Goal: Task Accomplishment & Management: Manage account settings

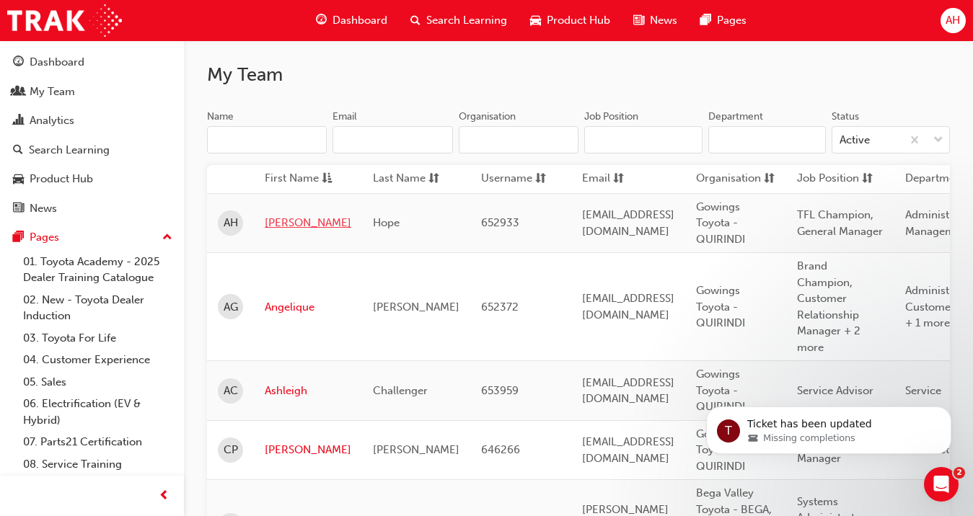
click at [287, 224] on link "[PERSON_NAME]" at bounding box center [308, 223] width 87 height 17
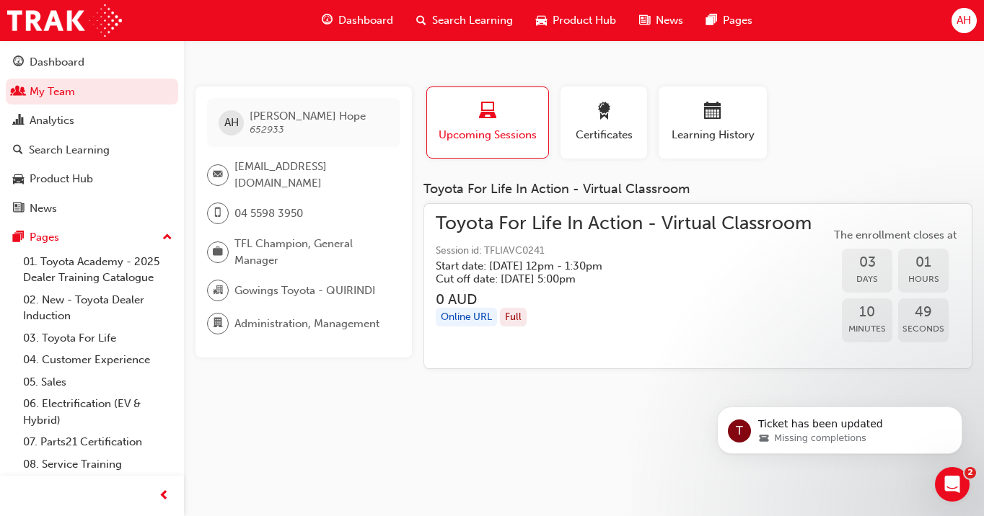
click at [521, 138] on span "Upcoming Sessions" at bounding box center [488, 135] width 100 height 17
click at [470, 320] on div "Online URL" at bounding box center [466, 317] width 61 height 19
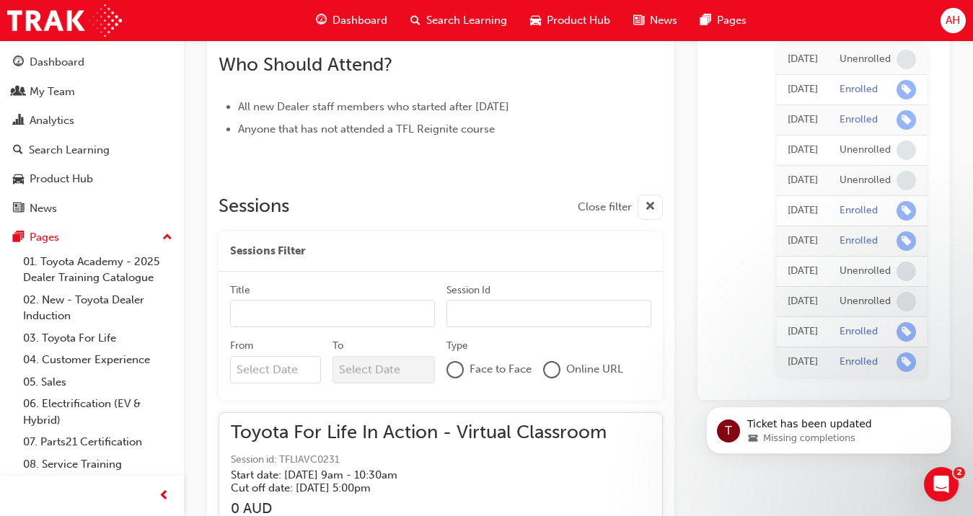
scroll to position [2095, 0]
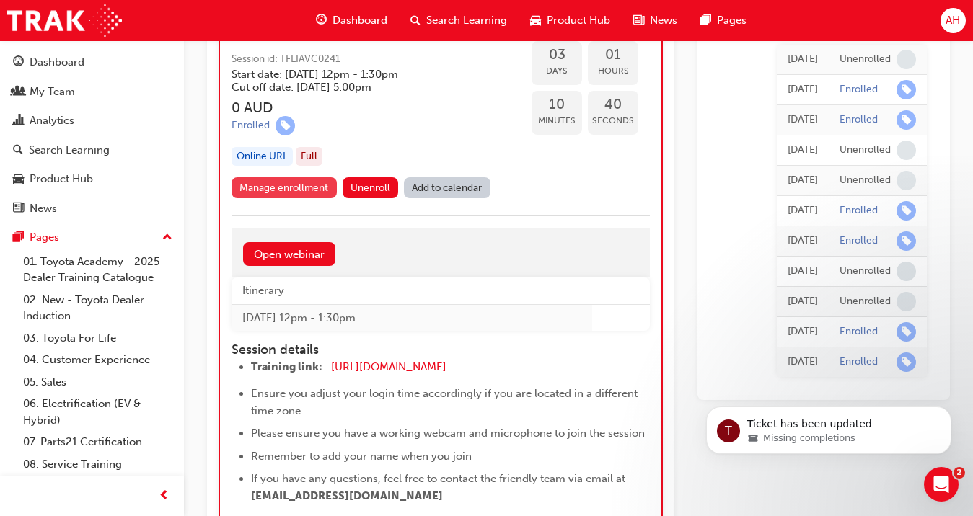
click at [299, 189] on link "Manage enrollment" at bounding box center [284, 187] width 105 height 21
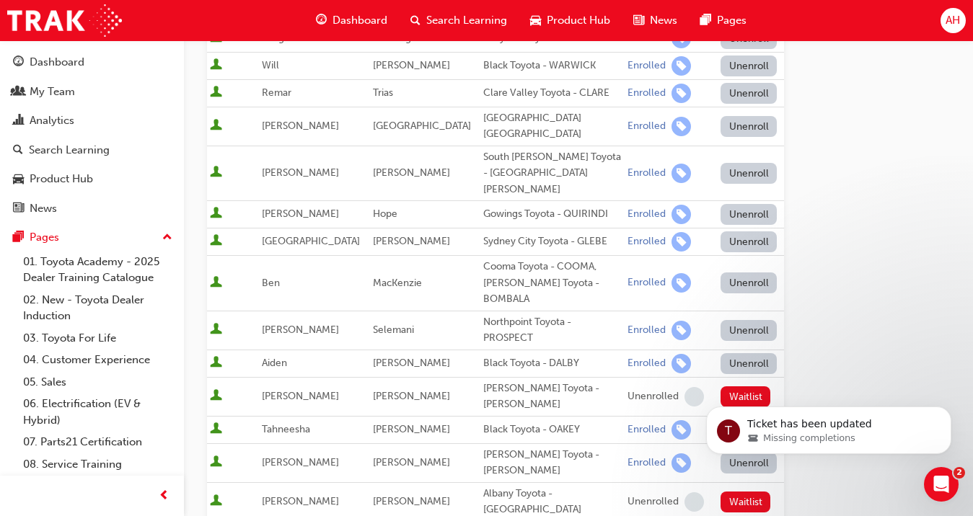
scroll to position [576, 0]
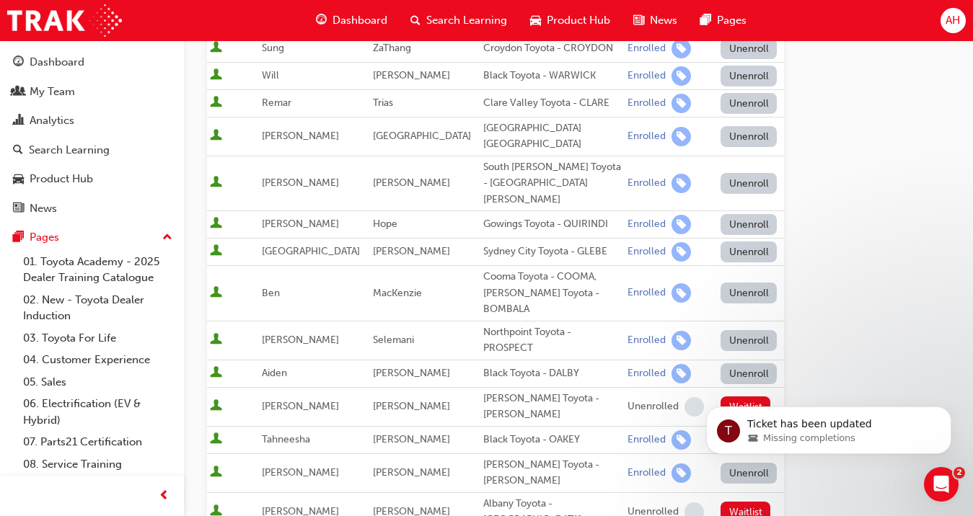
click at [733, 214] on button "Unenroll" at bounding box center [749, 224] width 56 height 21
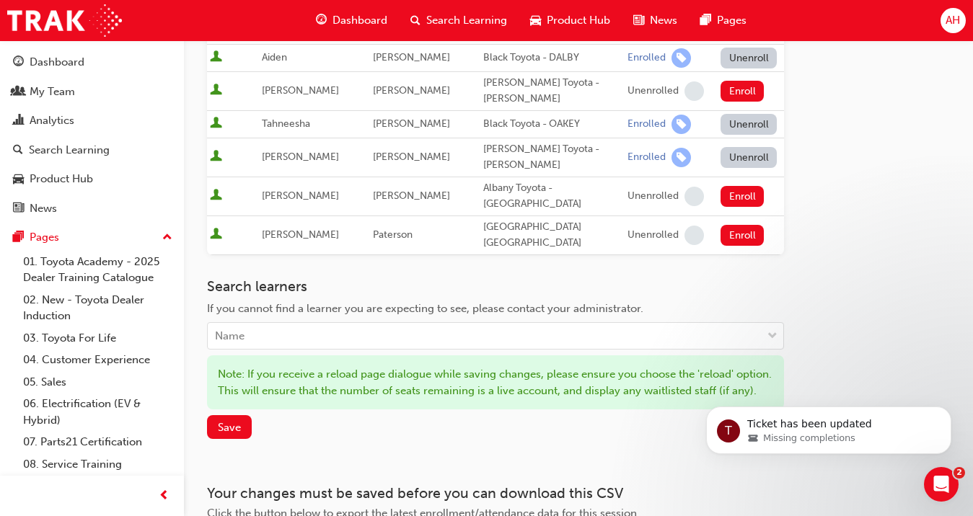
scroll to position [903, 0]
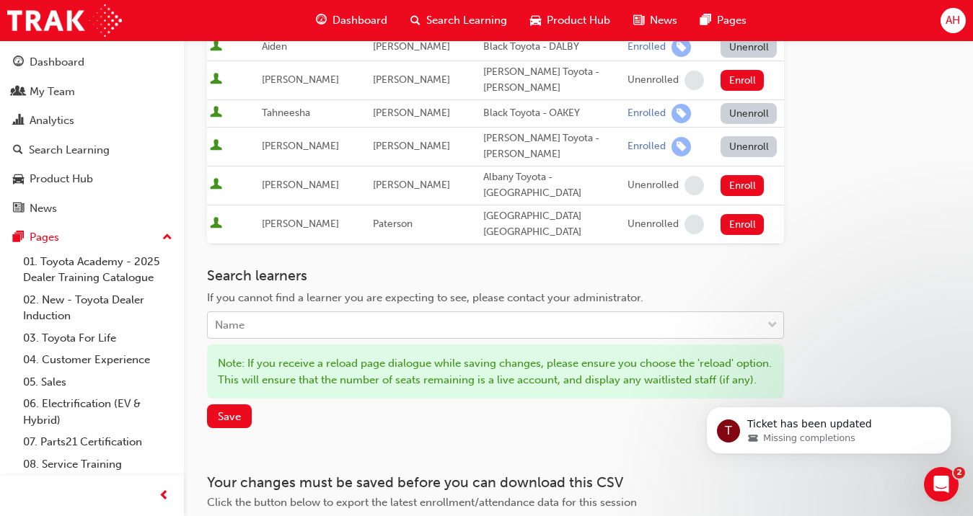
click at [289, 313] on div "Name" at bounding box center [485, 325] width 554 height 25
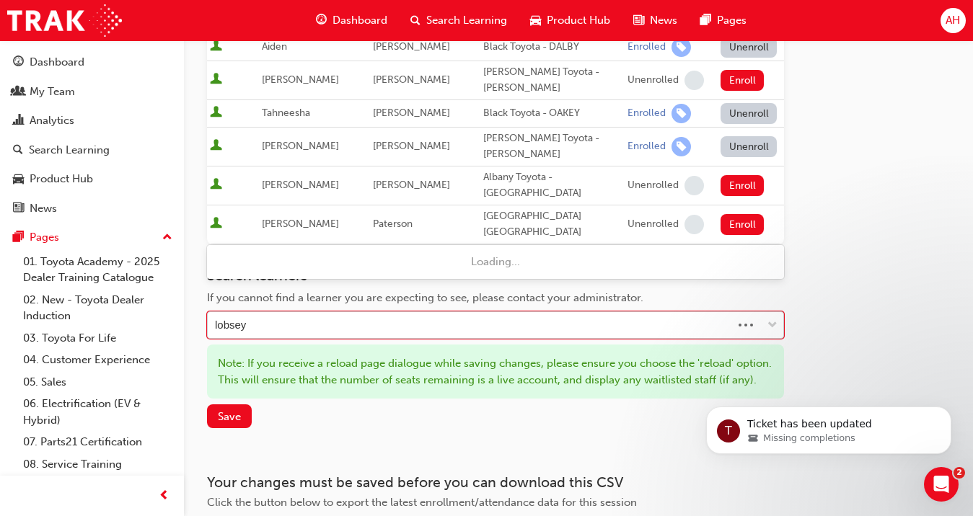
type input "lobsey"
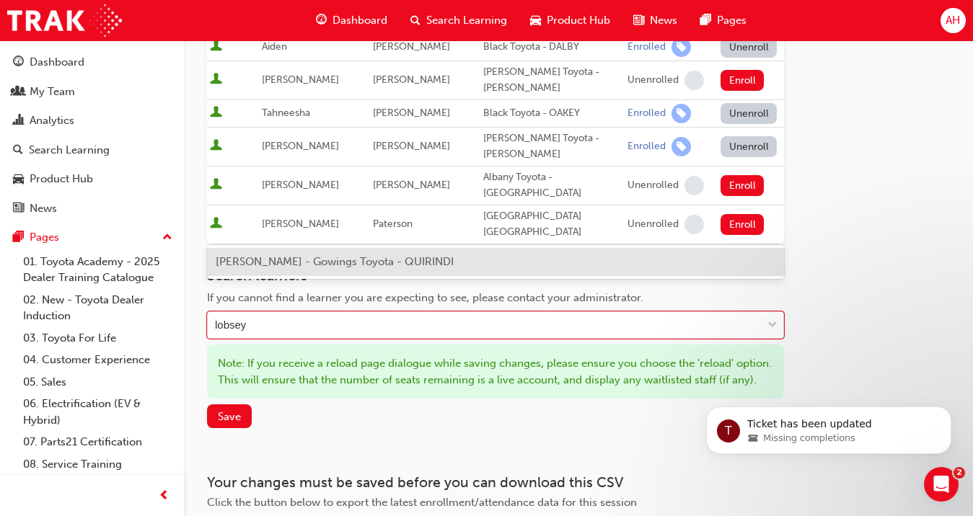
click at [259, 258] on span "[PERSON_NAME] - Gowings Toyota - QUIRINDI" at bounding box center [335, 261] width 238 height 13
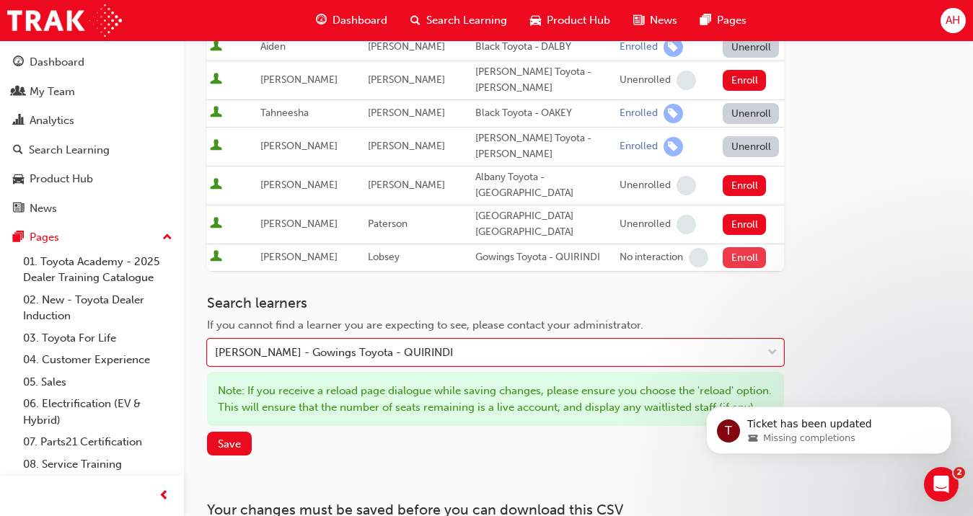
click at [723, 247] on button "Enroll" at bounding box center [744, 257] width 43 height 21
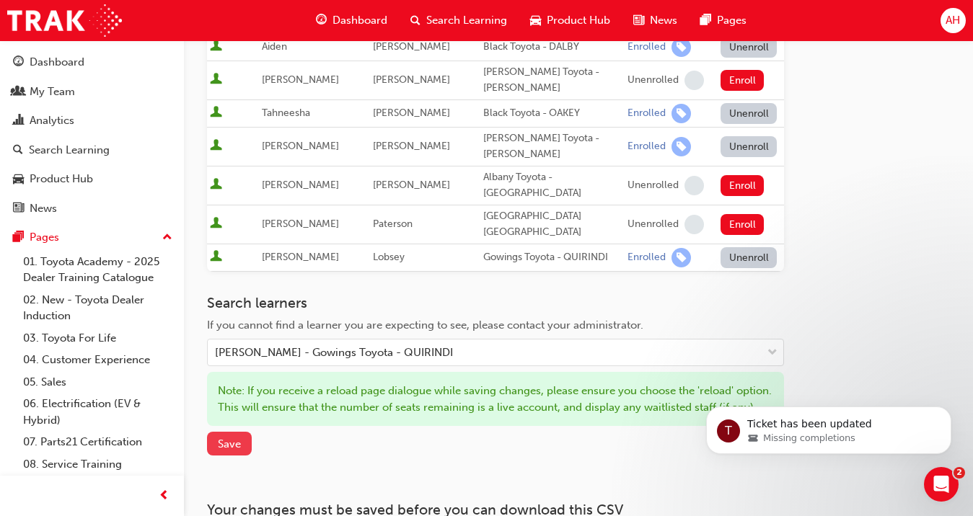
click at [243, 432] on button "Save" at bounding box center [229, 444] width 45 height 24
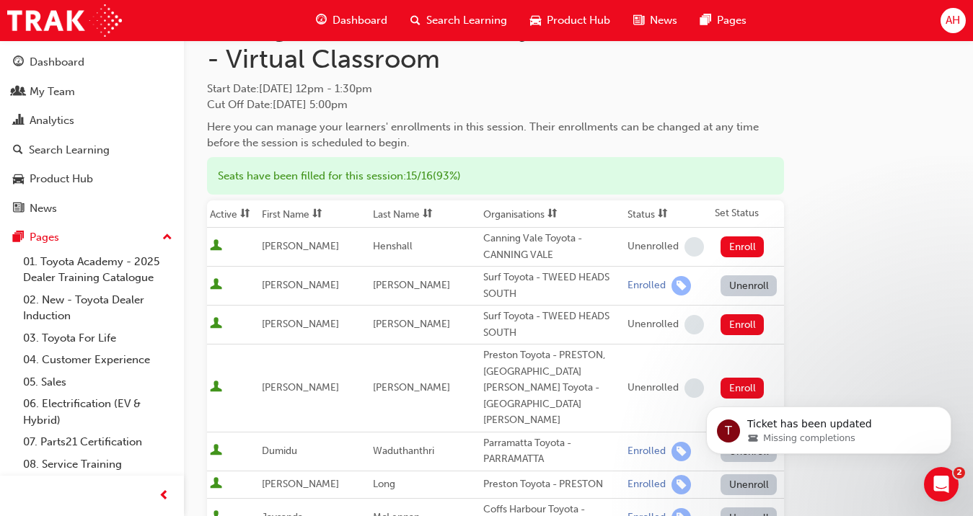
scroll to position [0, 0]
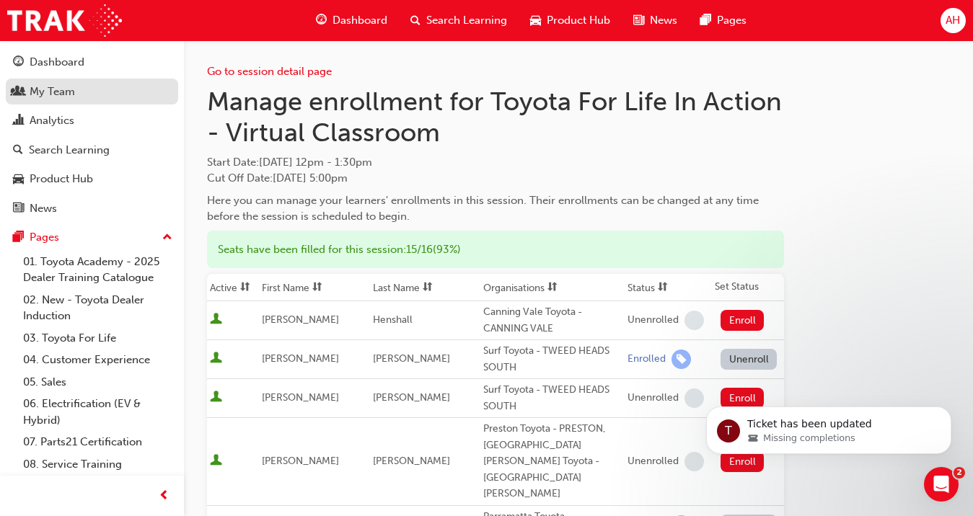
click at [62, 87] on div "My Team" at bounding box center [52, 92] width 45 height 17
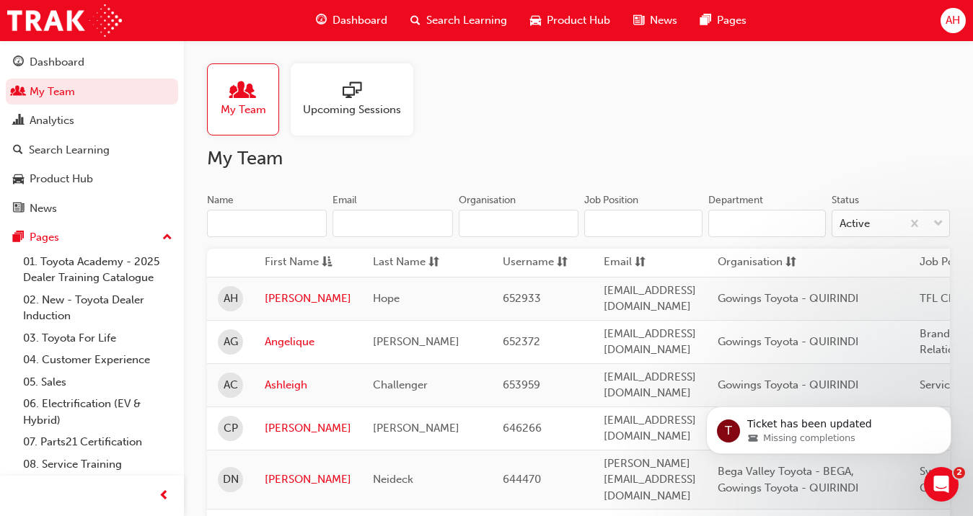
click at [333, 111] on span "Upcoming Sessions" at bounding box center [352, 110] width 98 height 17
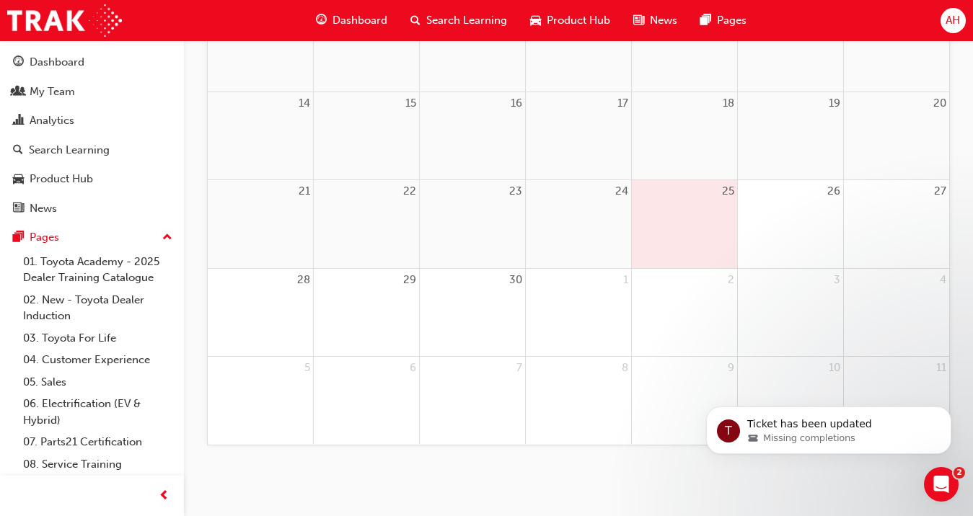
scroll to position [27, 0]
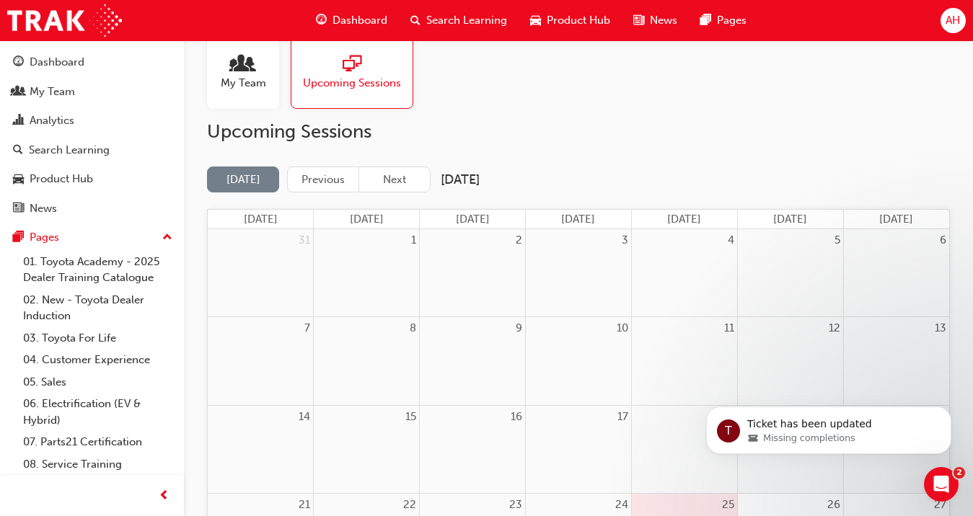
click at [358, 99] on div "Upcoming Sessions" at bounding box center [352, 73] width 123 height 72
click at [252, 81] on span "My Team" at bounding box center [243, 83] width 45 height 17
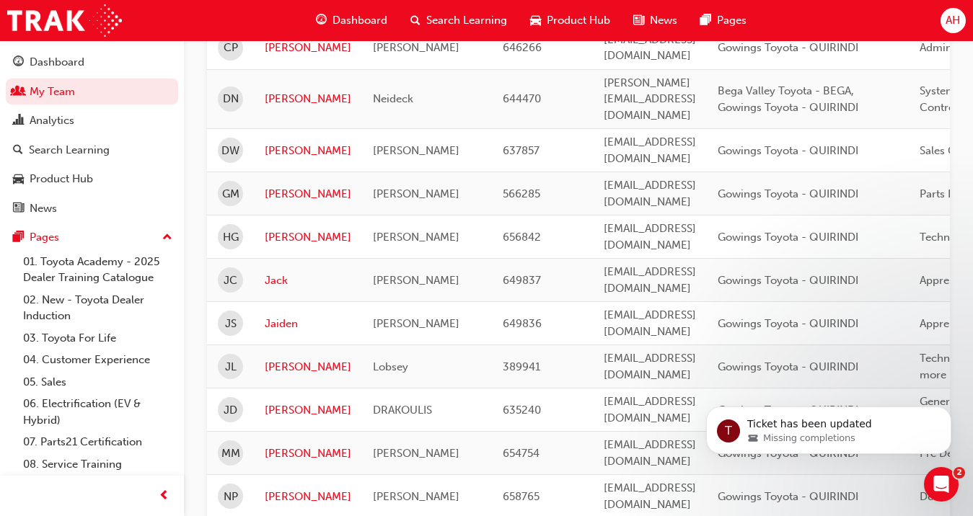
scroll to position [382, 0]
click at [284, 358] on link "[PERSON_NAME]" at bounding box center [308, 366] width 87 height 17
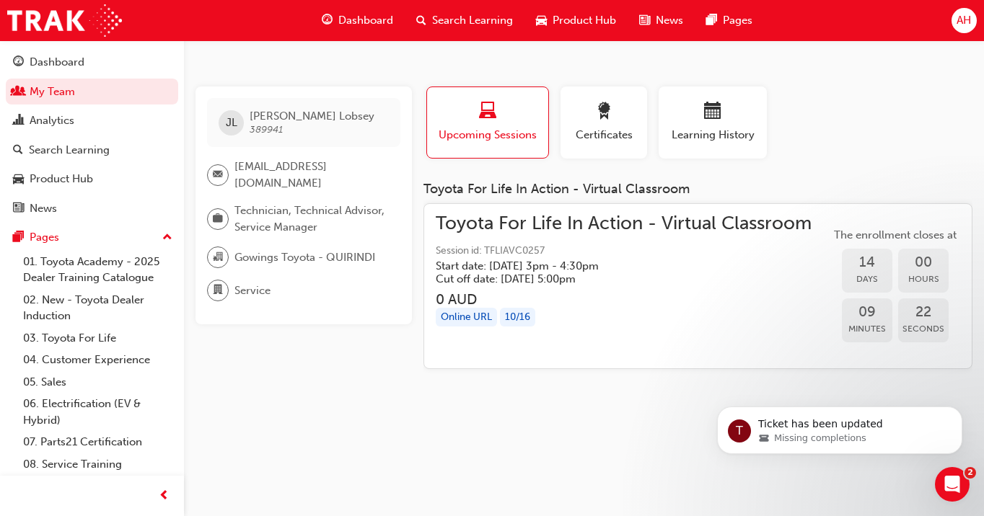
click at [474, 314] on div "Online URL" at bounding box center [466, 317] width 61 height 19
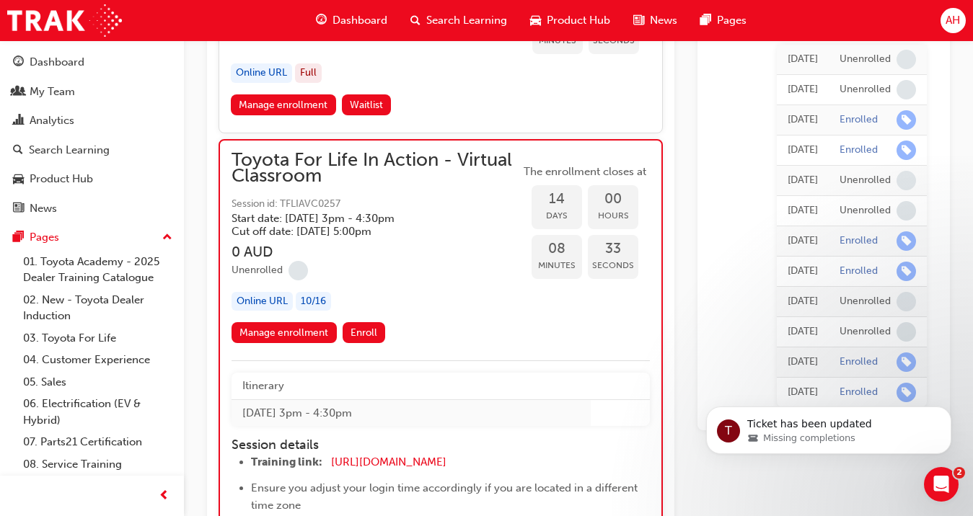
scroll to position [7580, 0]
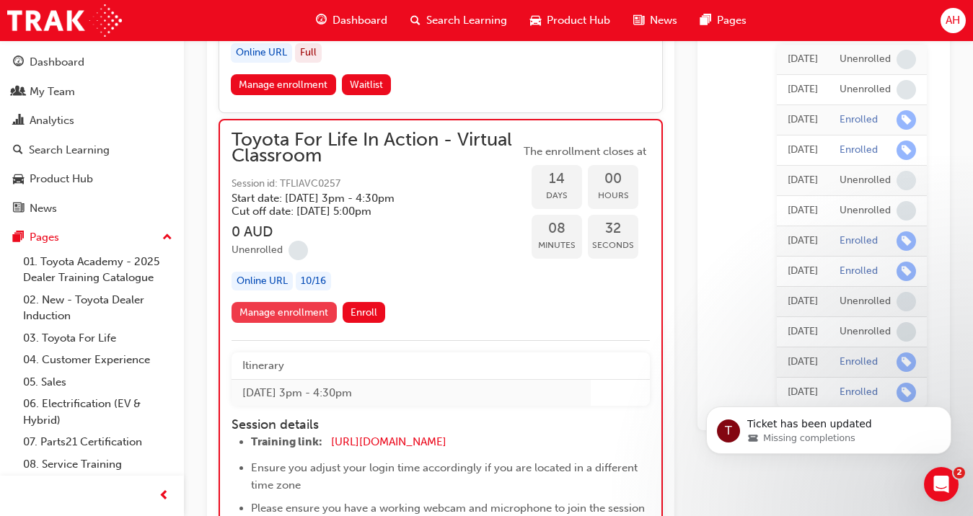
click at [304, 315] on link "Manage enrollment" at bounding box center [284, 312] width 105 height 21
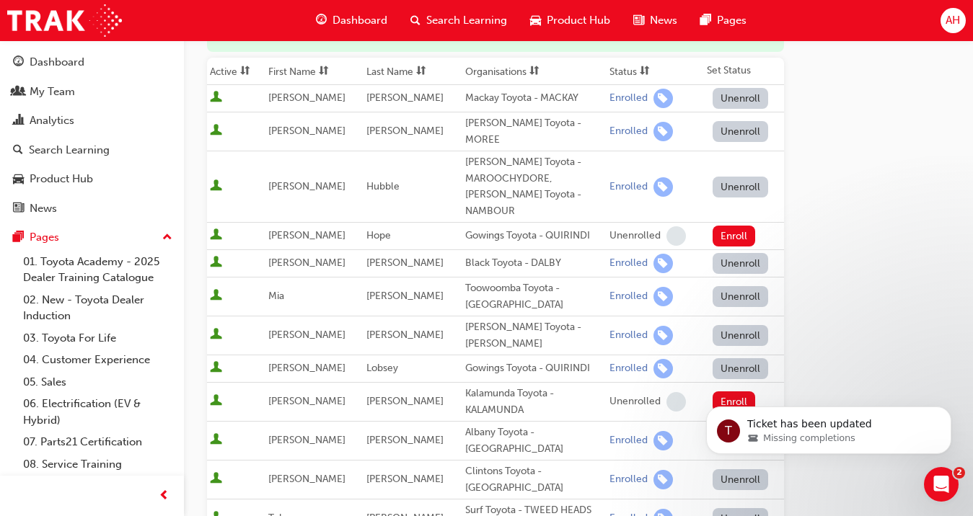
scroll to position [221, 0]
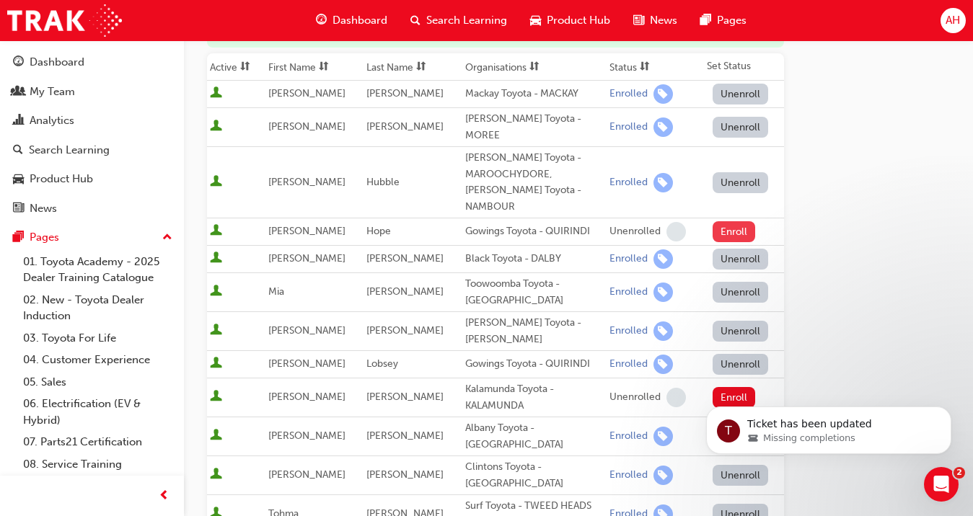
click at [734, 221] on button "Enroll" at bounding box center [734, 231] width 43 height 21
click at [739, 354] on button "Unenroll" at bounding box center [741, 364] width 56 height 21
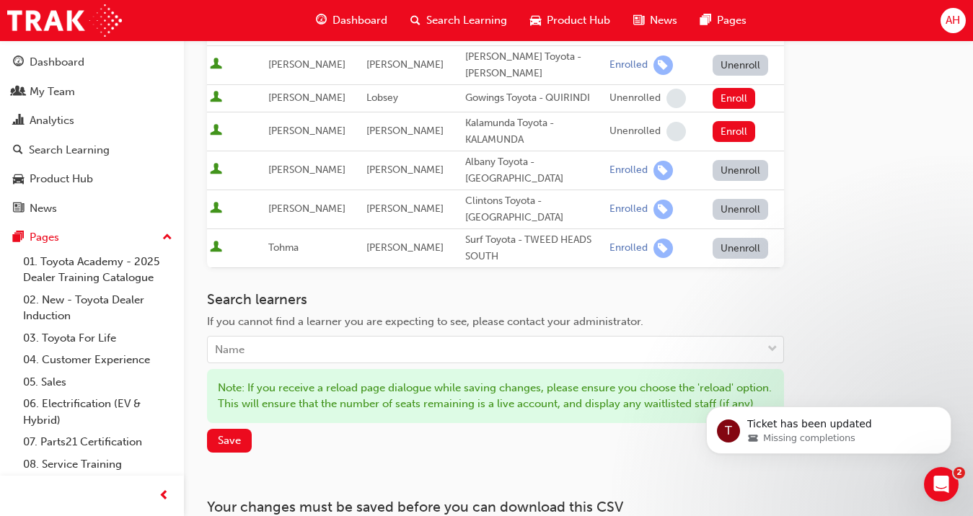
scroll to position [502, 0]
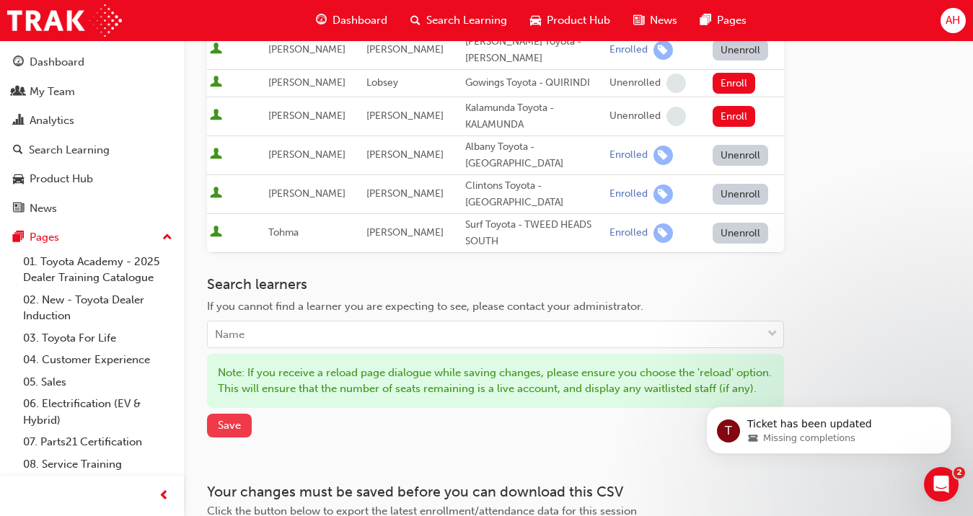
click at [232, 419] on span "Save" at bounding box center [229, 425] width 23 height 13
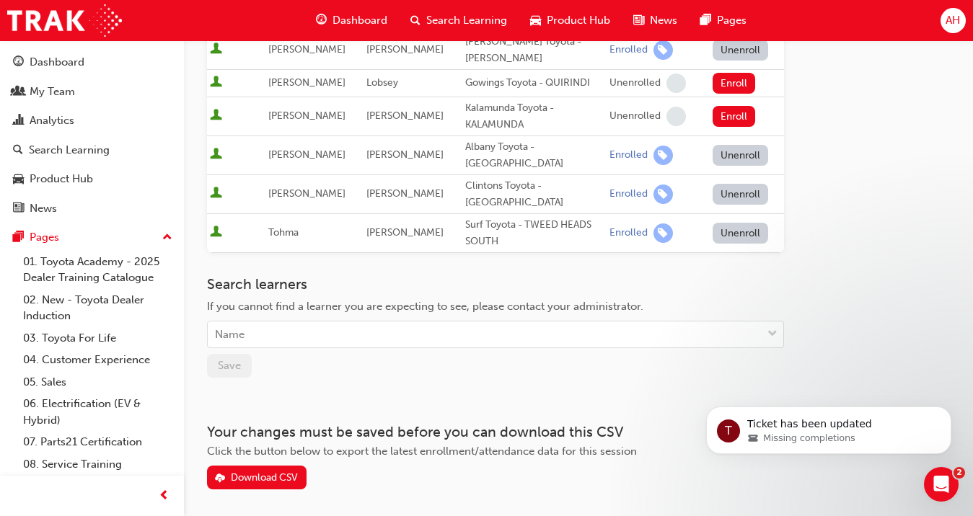
scroll to position [500, 0]
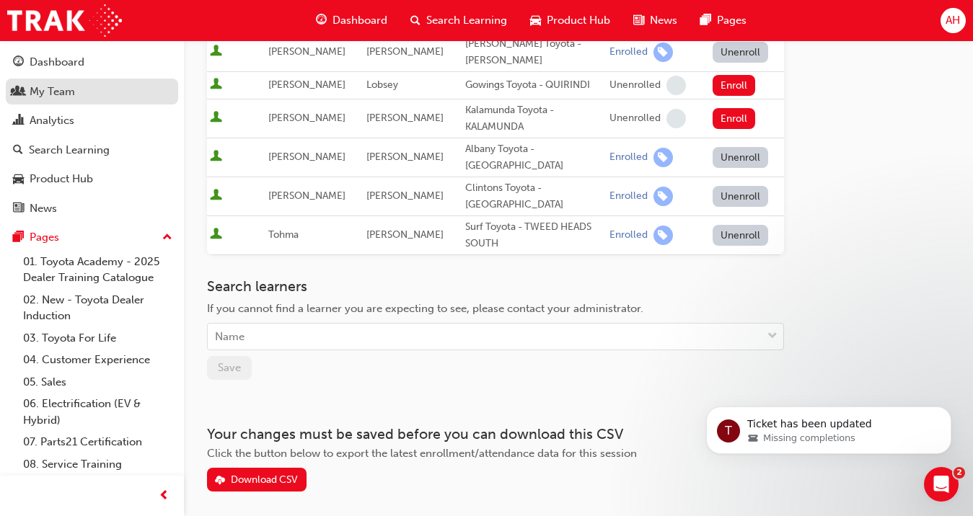
click at [61, 96] on div "My Team" at bounding box center [52, 92] width 45 height 17
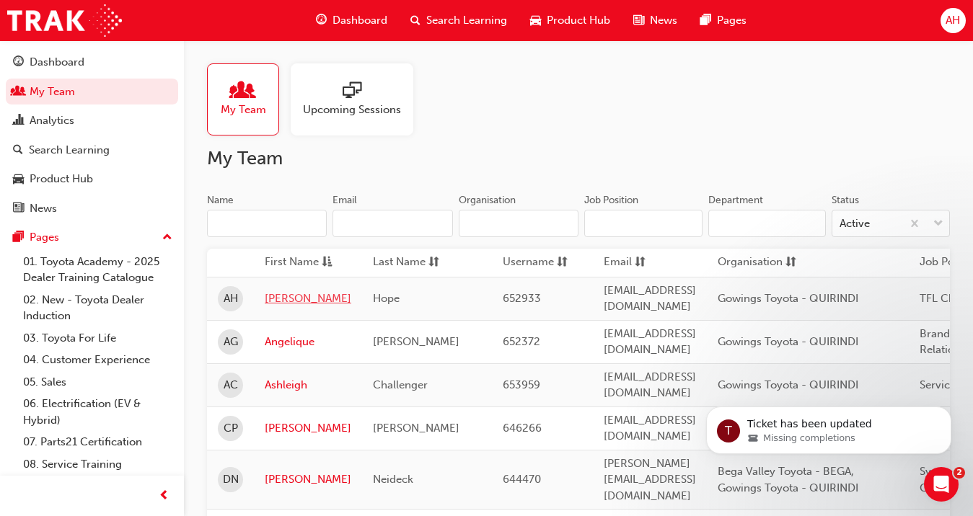
click at [288, 297] on link "[PERSON_NAME]" at bounding box center [308, 299] width 87 height 17
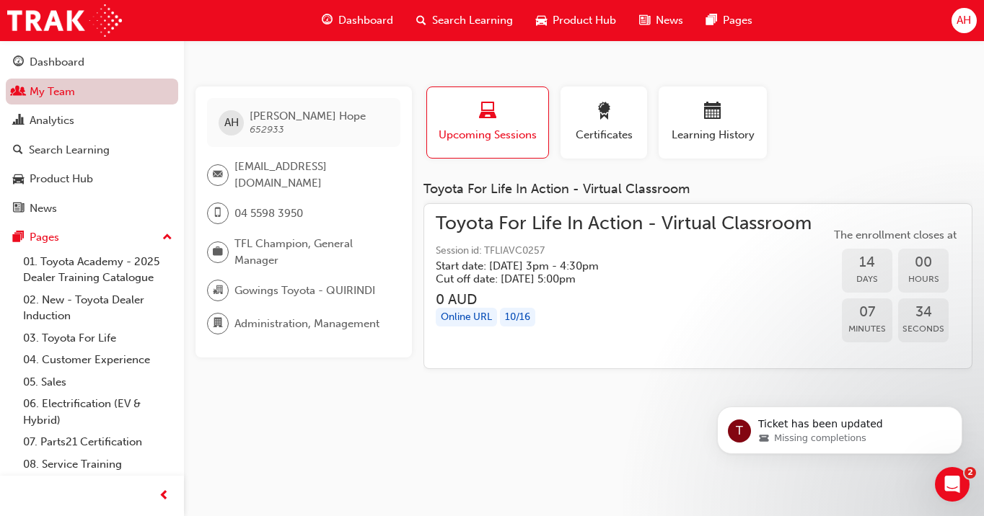
click at [79, 90] on link "My Team" at bounding box center [92, 92] width 172 height 27
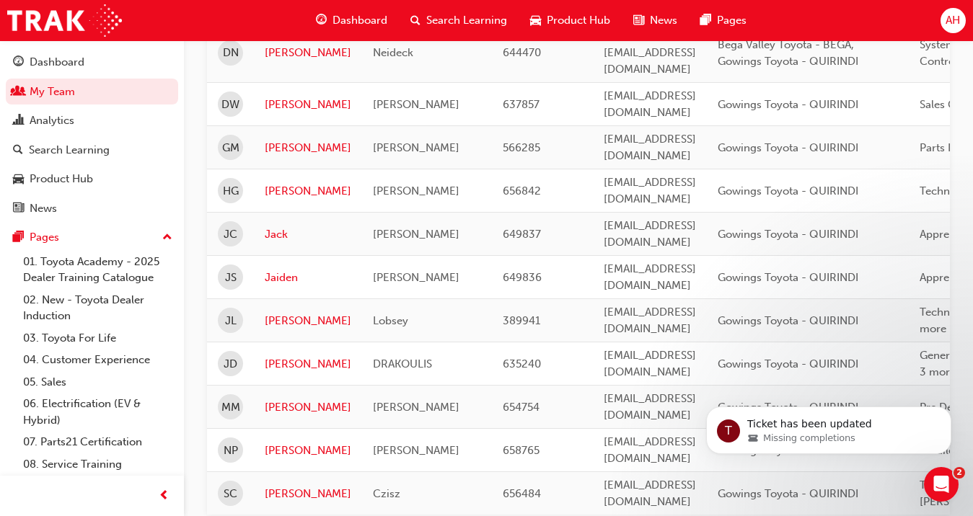
scroll to position [431, 0]
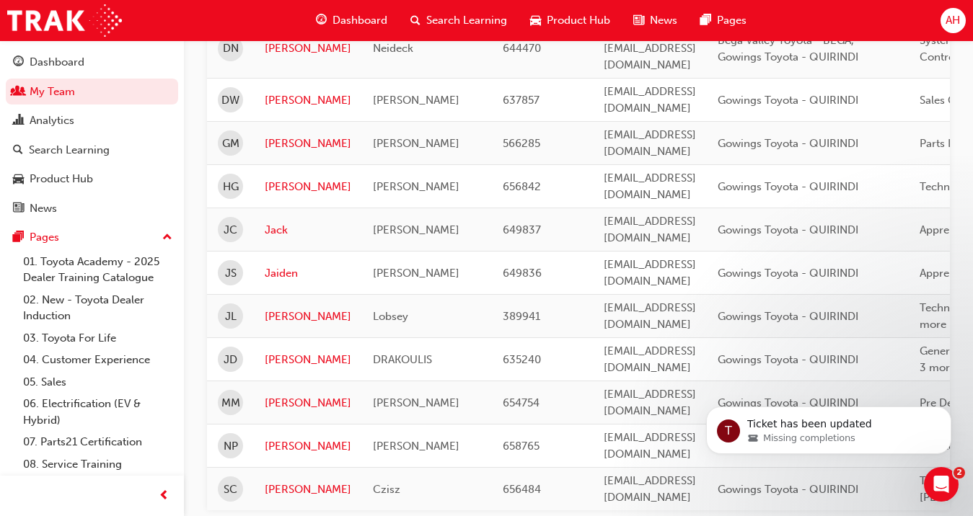
drag, startPoint x: 980, startPoint y: 200, endPoint x: 21, endPoint y: 5, distance: 978.2
click at [283, 309] on link "[PERSON_NAME]" at bounding box center [308, 317] width 87 height 17
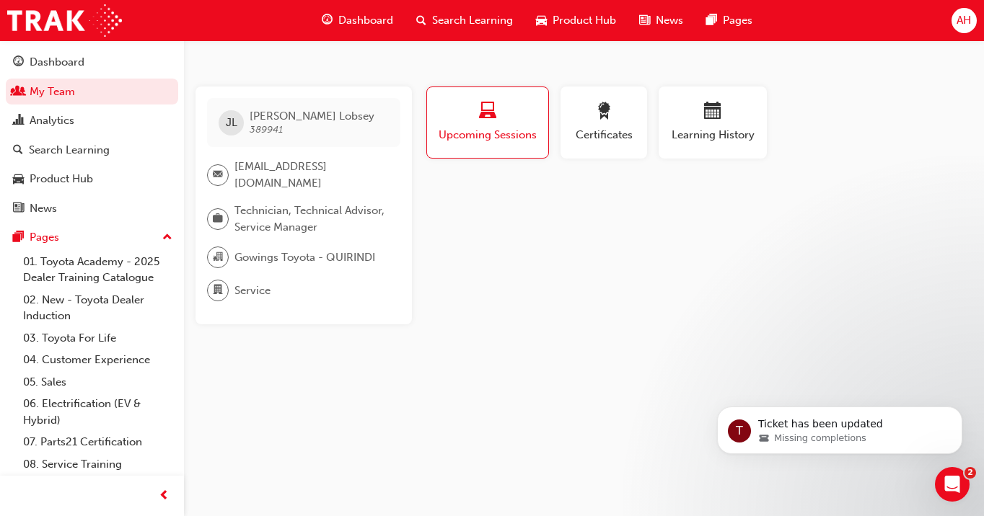
click at [472, 133] on span "Upcoming Sessions" at bounding box center [488, 135] width 100 height 17
click at [489, 126] on div "Upcoming Sessions" at bounding box center [488, 122] width 100 height 41
click at [490, 141] on span "Upcoming Sessions" at bounding box center [488, 135] width 100 height 17
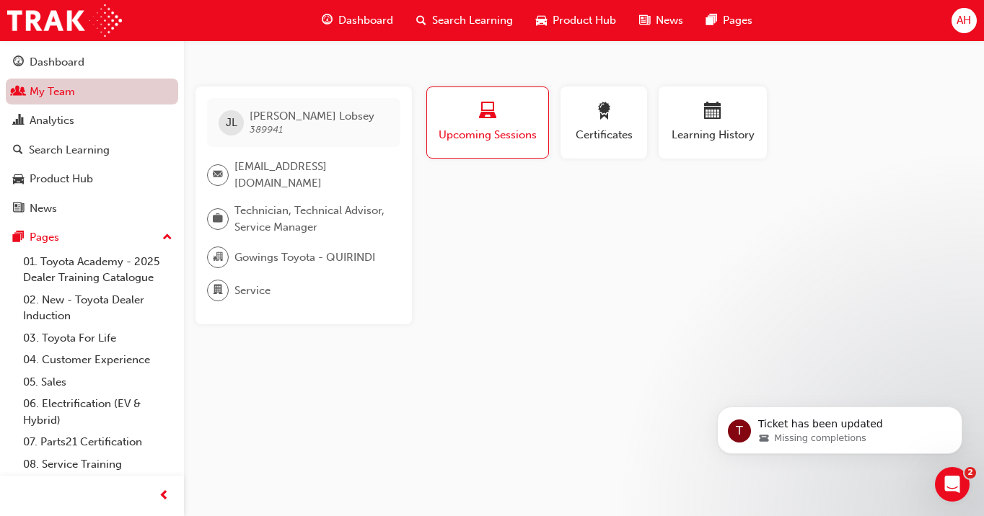
click at [88, 95] on link "My Team" at bounding box center [92, 92] width 172 height 27
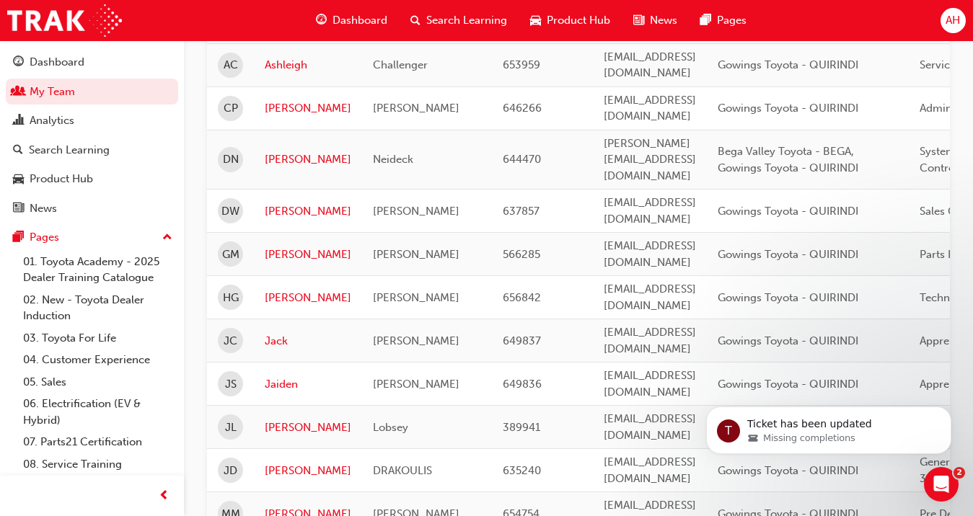
scroll to position [326, 0]
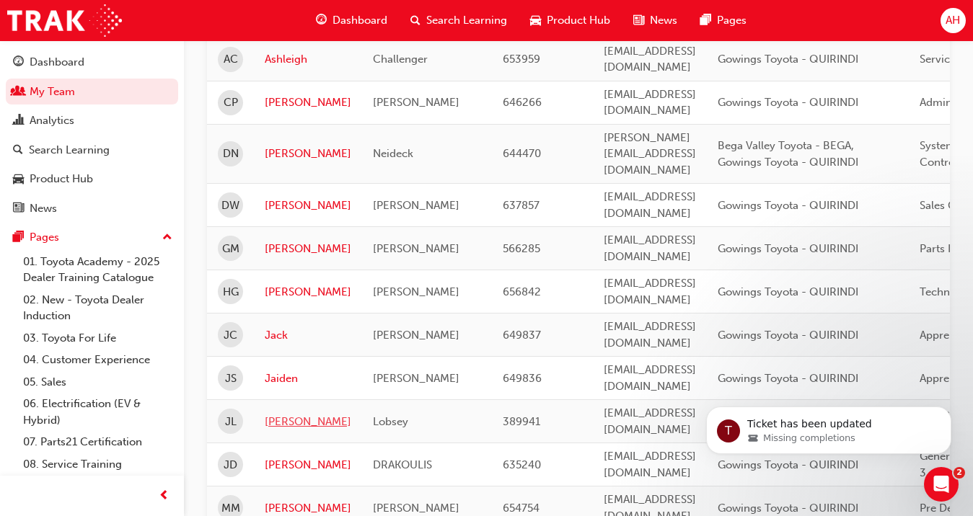
click at [278, 414] on link "[PERSON_NAME]" at bounding box center [308, 422] width 87 height 17
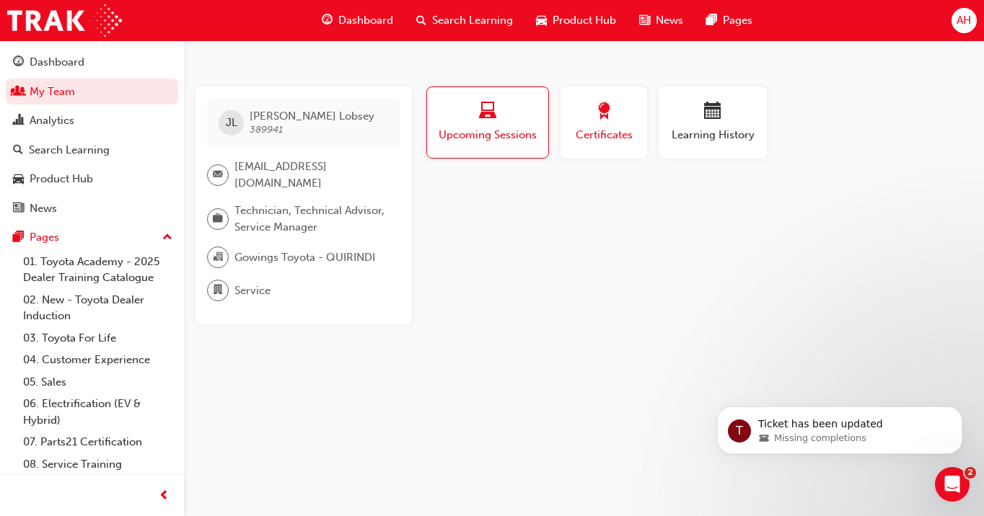
click at [604, 126] on div "Certificates" at bounding box center [603, 122] width 65 height 41
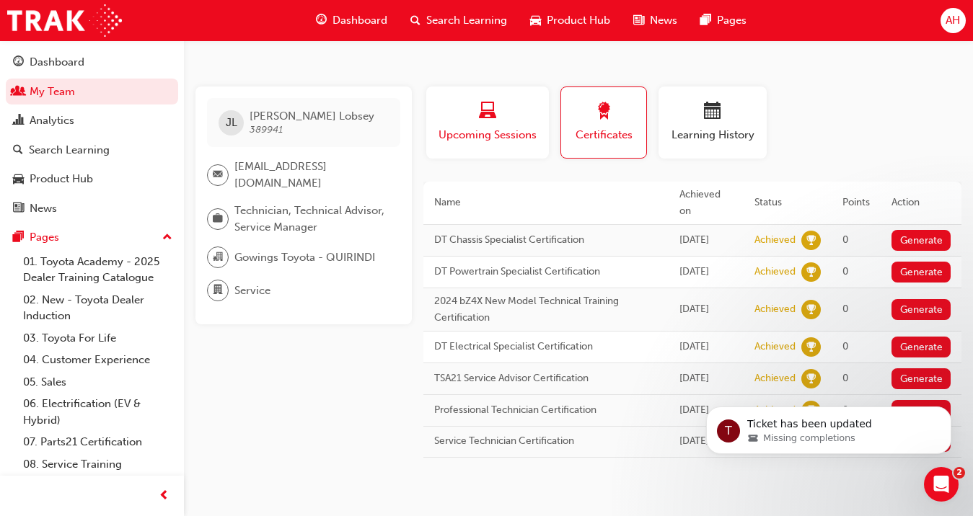
click at [507, 131] on span "Upcoming Sessions" at bounding box center [487, 135] width 101 height 17
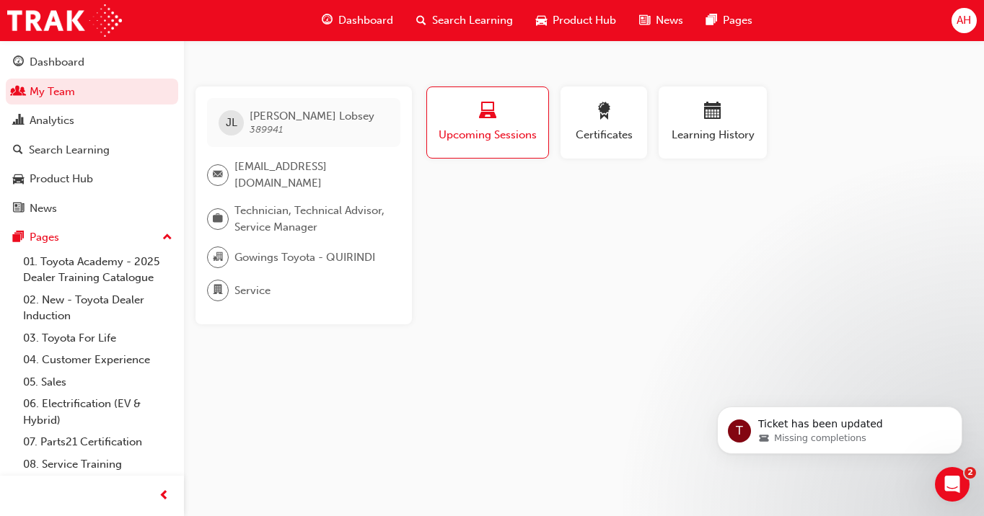
click at [507, 131] on span "Upcoming Sessions" at bounding box center [488, 135] width 100 height 17
click at [606, 120] on span "award-icon" at bounding box center [603, 111] width 17 height 19
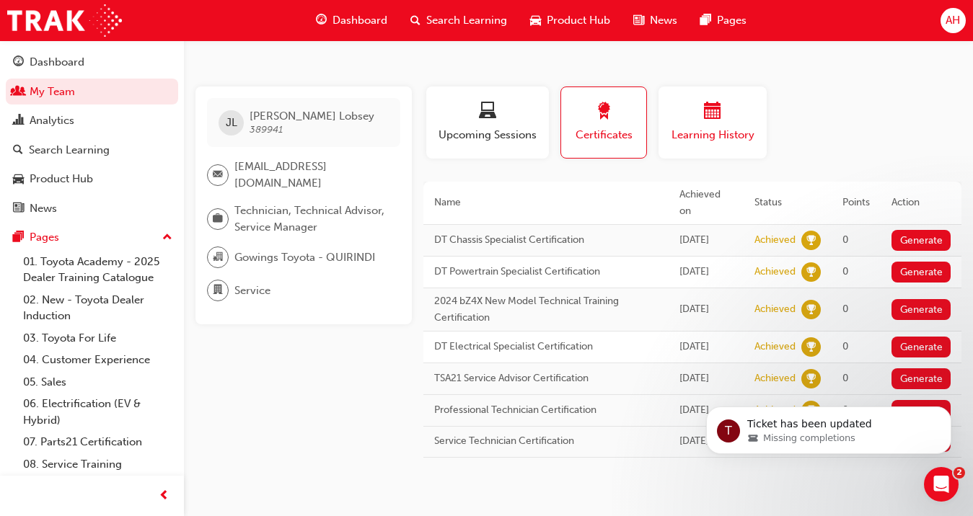
click at [736, 123] on div "button" at bounding box center [712, 113] width 87 height 22
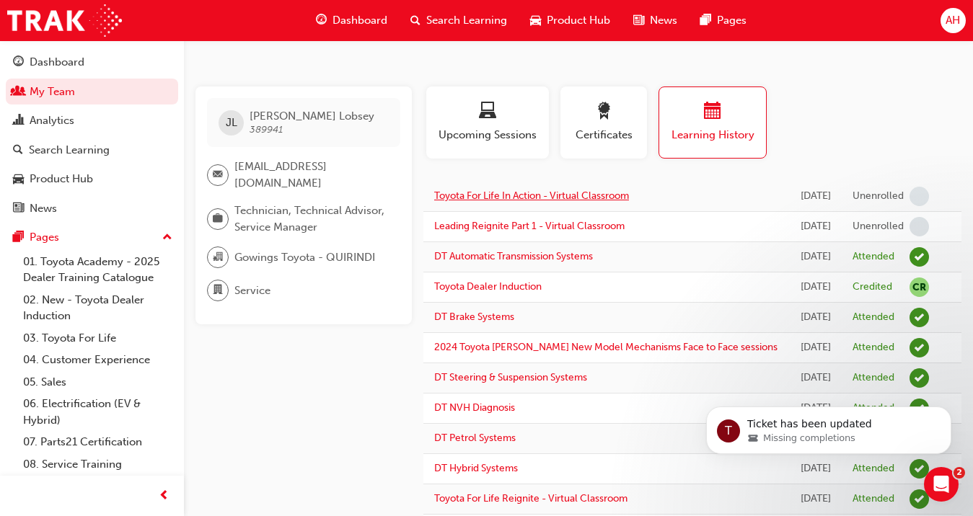
click at [603, 198] on link "Toyota For Life In Action - Virtual Classroom" at bounding box center [531, 196] width 195 height 12
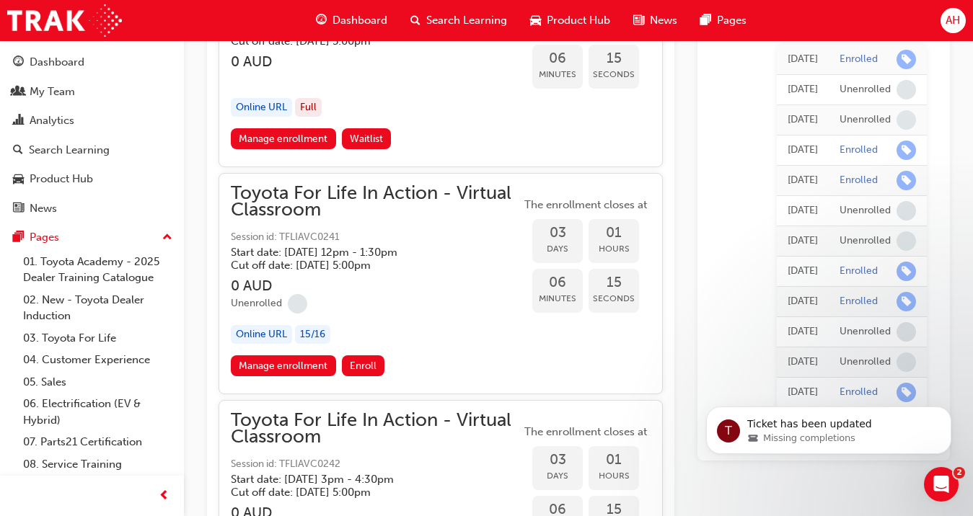
scroll to position [1918, 0]
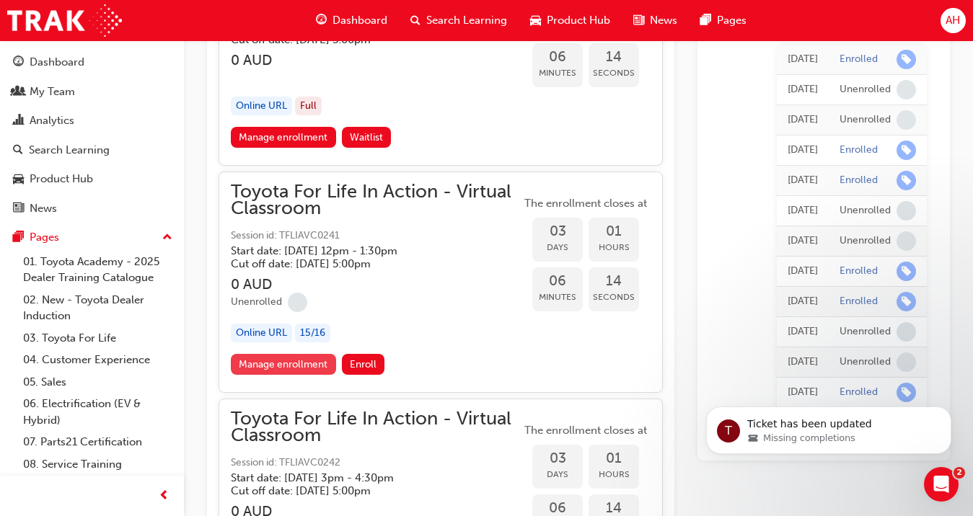
click at [284, 361] on link "Manage enrollment" at bounding box center [283, 364] width 105 height 21
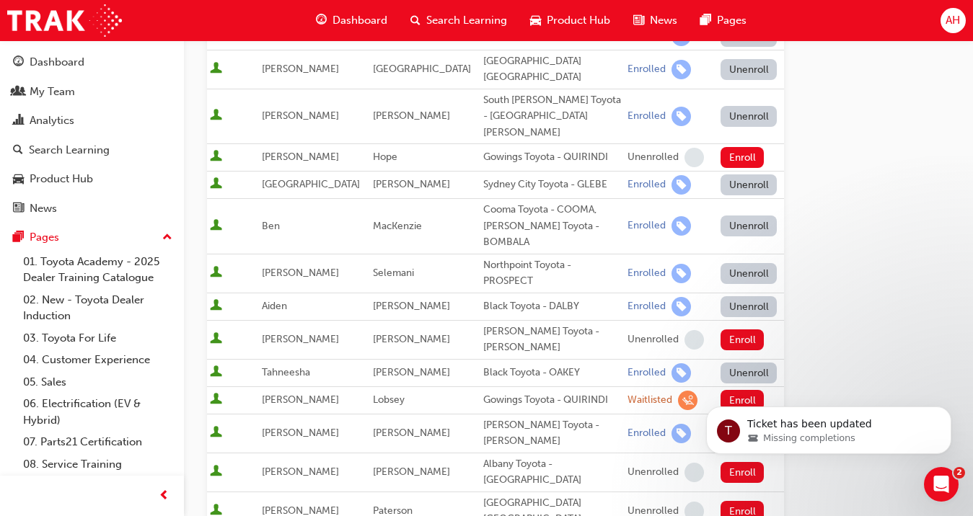
scroll to position [648, 0]
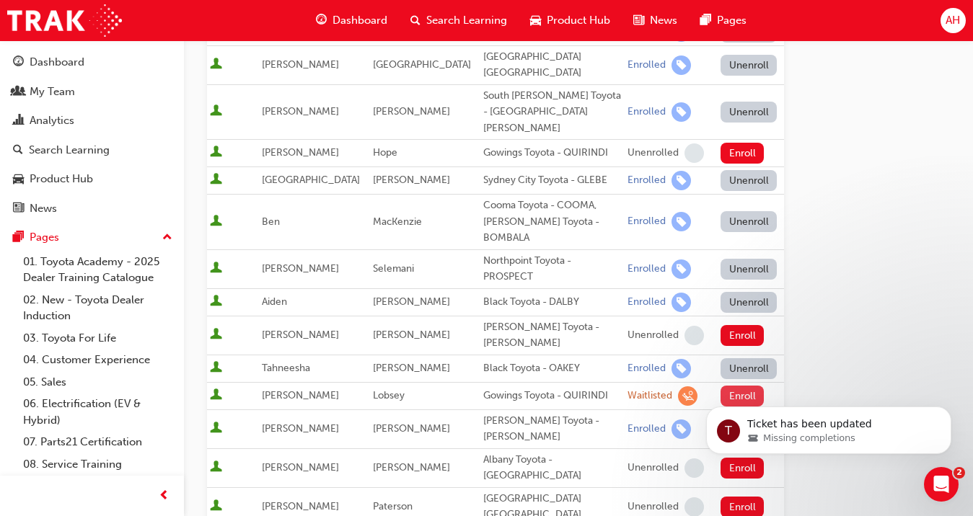
click at [736, 386] on button "Enroll" at bounding box center [742, 396] width 43 height 21
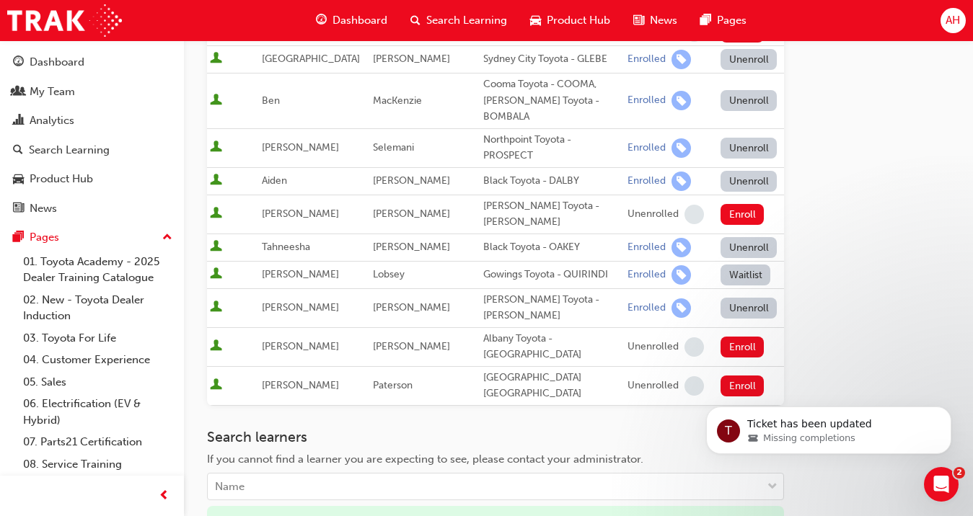
scroll to position [821, 0]
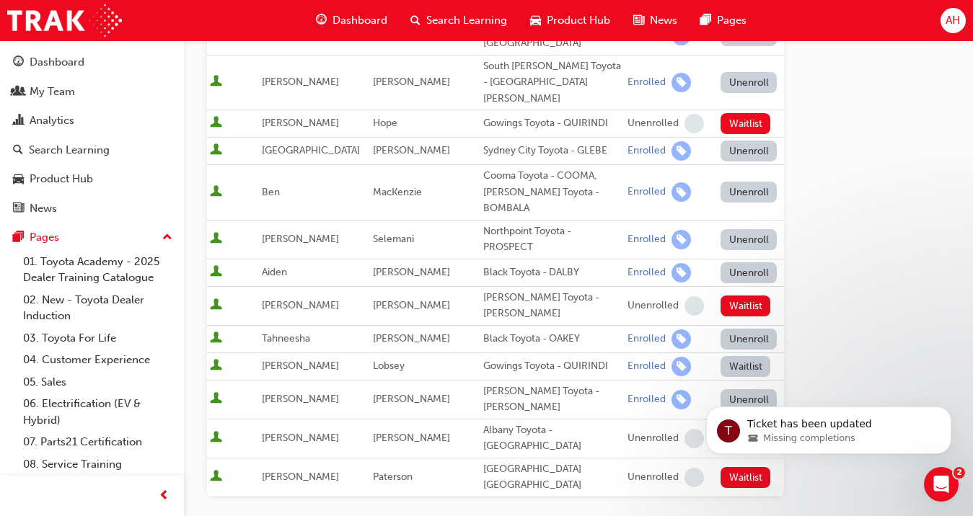
scroll to position [654, 0]
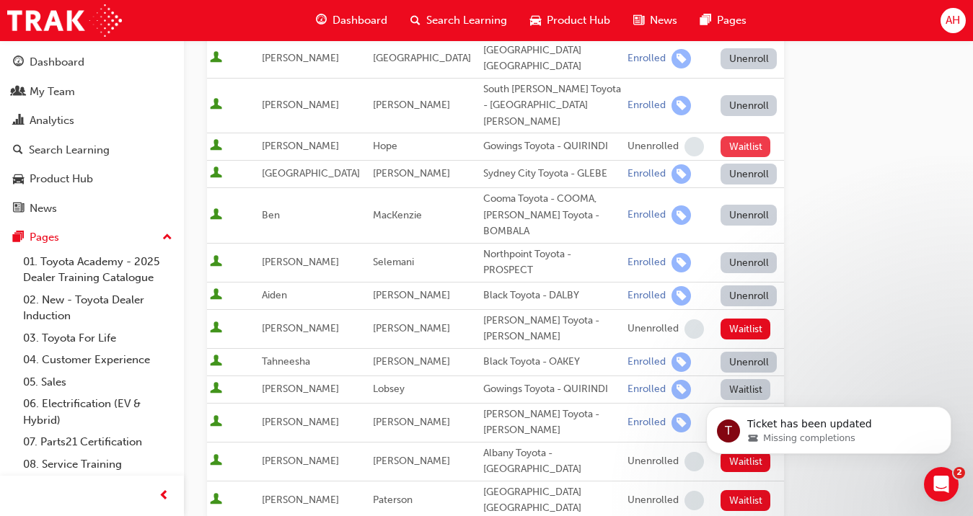
click at [722, 136] on button "Waitlist" at bounding box center [746, 146] width 50 height 21
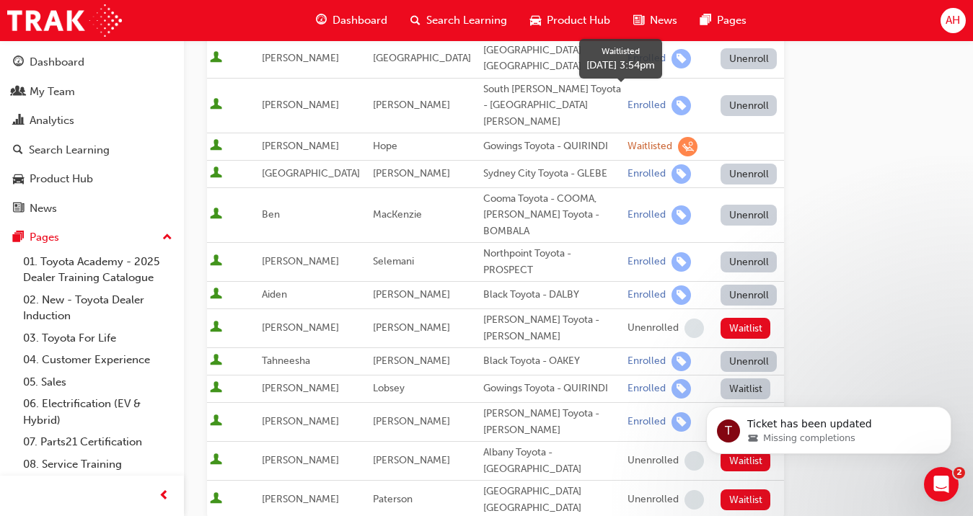
click at [678, 137] on span "learningRecordVerb_WAITLIST-icon" at bounding box center [687, 146] width 19 height 19
click at [724, 133] on td at bounding box center [748, 146] width 72 height 27
click at [301, 140] on span "[PERSON_NAME]" at bounding box center [300, 146] width 77 height 12
click at [734, 133] on td at bounding box center [748, 146] width 72 height 27
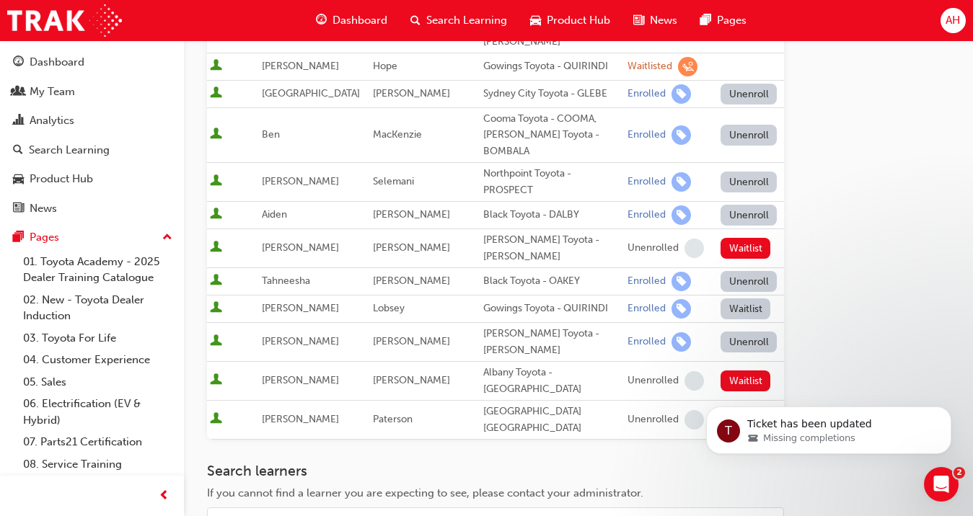
scroll to position [739, 0]
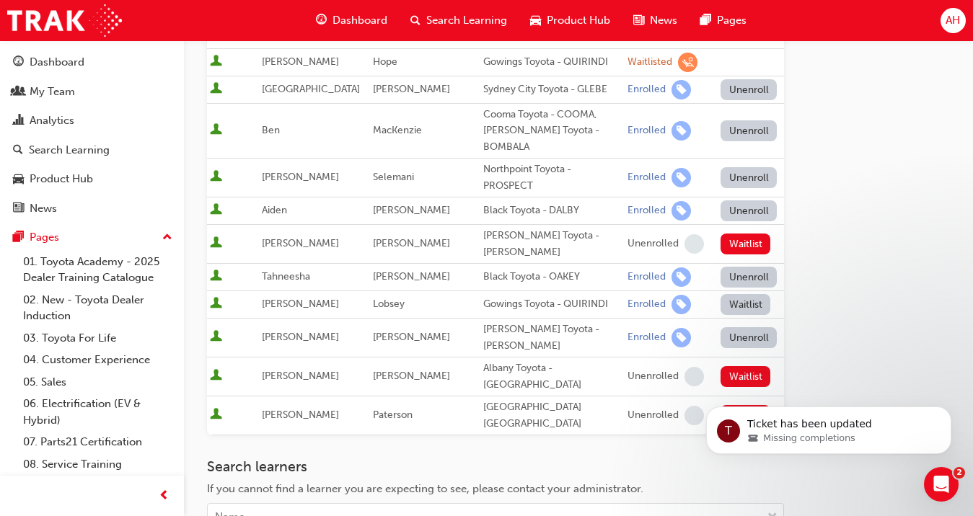
click at [726, 294] on button "Waitlist" at bounding box center [746, 304] width 50 height 21
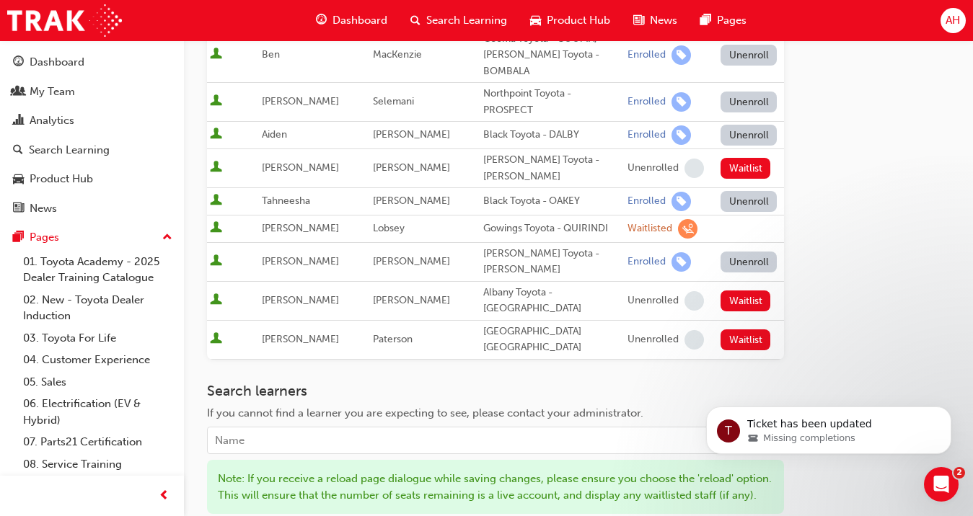
scroll to position [834, 0]
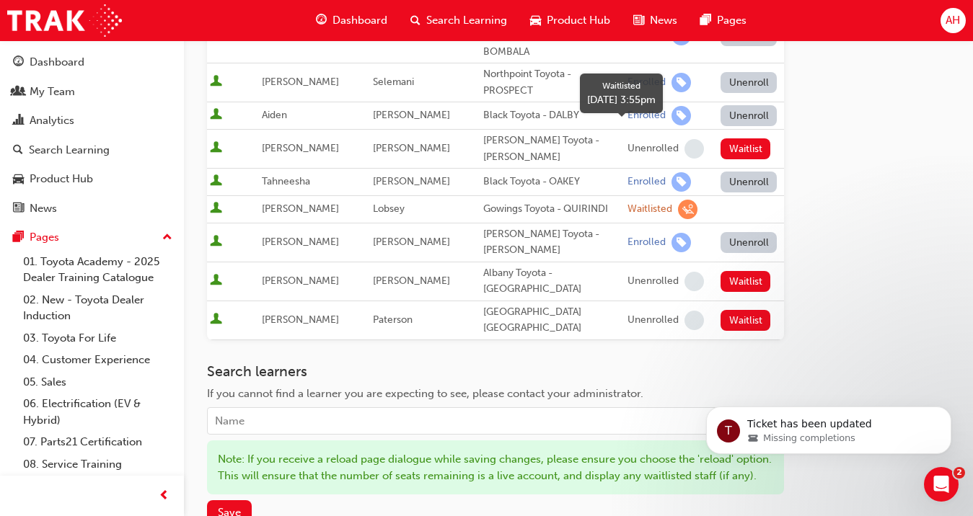
click at [678, 200] on span "learningRecordVerb_WAITLIST-icon" at bounding box center [687, 209] width 19 height 19
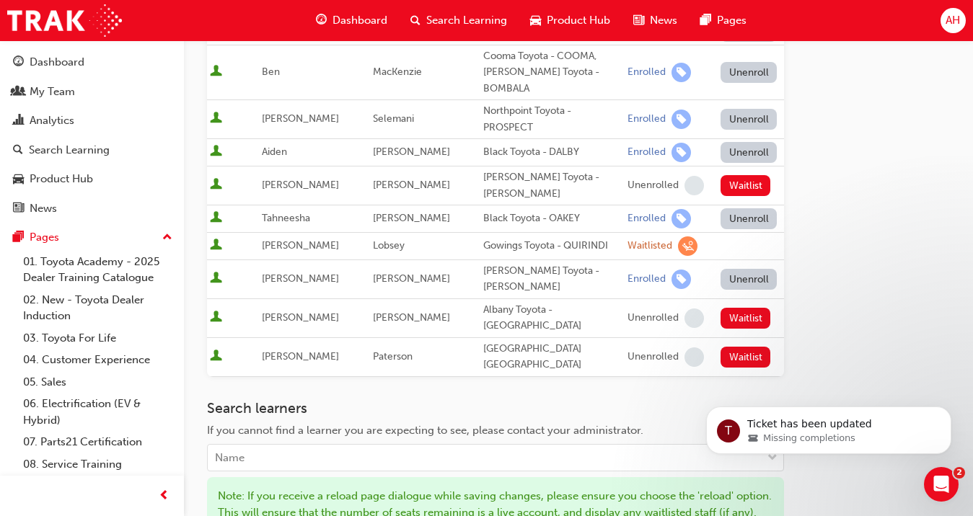
scroll to position [799, 0]
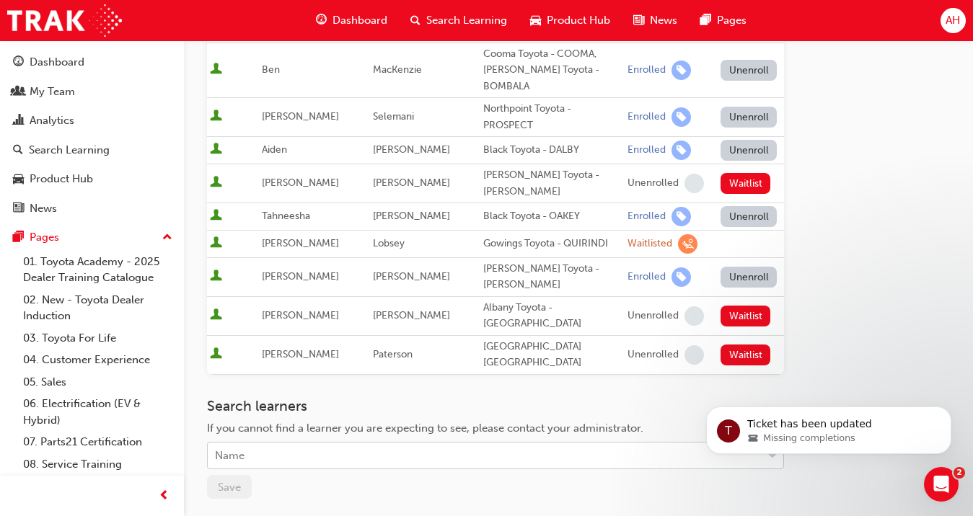
click at [456, 444] on div "Name" at bounding box center [485, 456] width 554 height 25
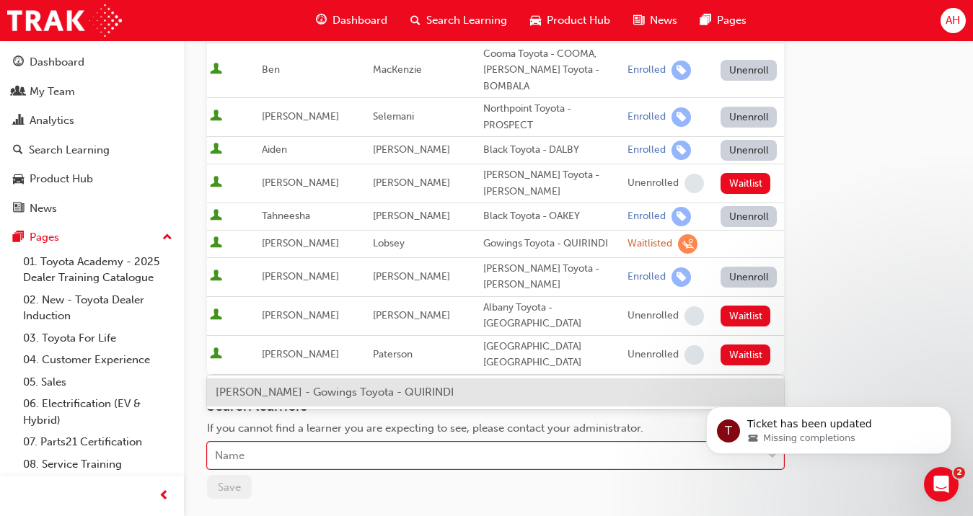
click at [363, 393] on span "[PERSON_NAME] - Gowings Toyota - QUIRINDI" at bounding box center [335, 392] width 238 height 13
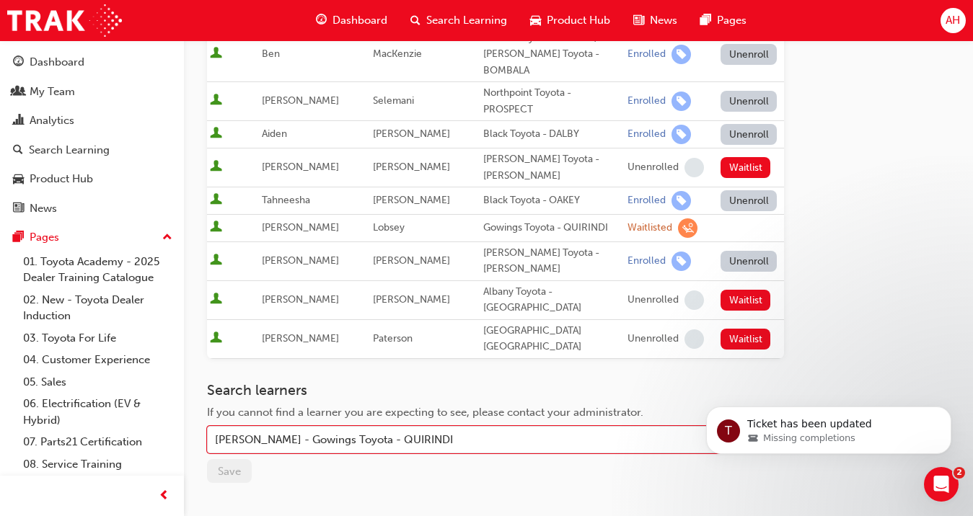
scroll to position [823, 0]
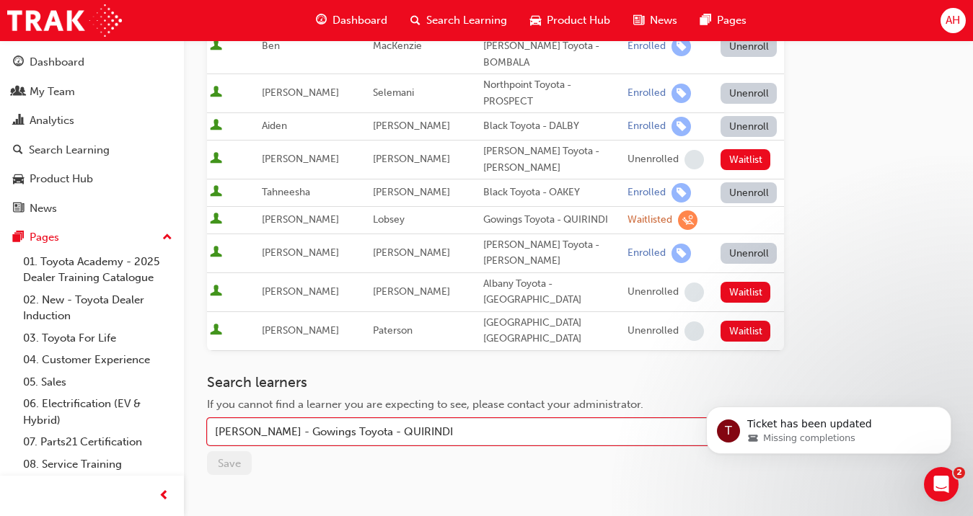
drag, startPoint x: 982, startPoint y: 402, endPoint x: 252, endPoint y: 2, distance: 831.5
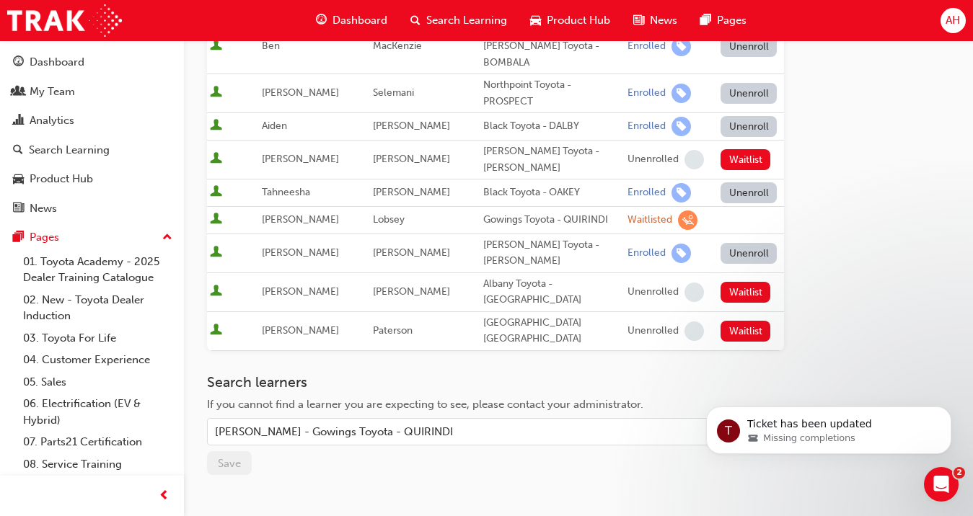
click at [286, 214] on span "[PERSON_NAME]" at bounding box center [300, 220] width 77 height 12
click at [36, 89] on div "My Team" at bounding box center [52, 92] width 45 height 17
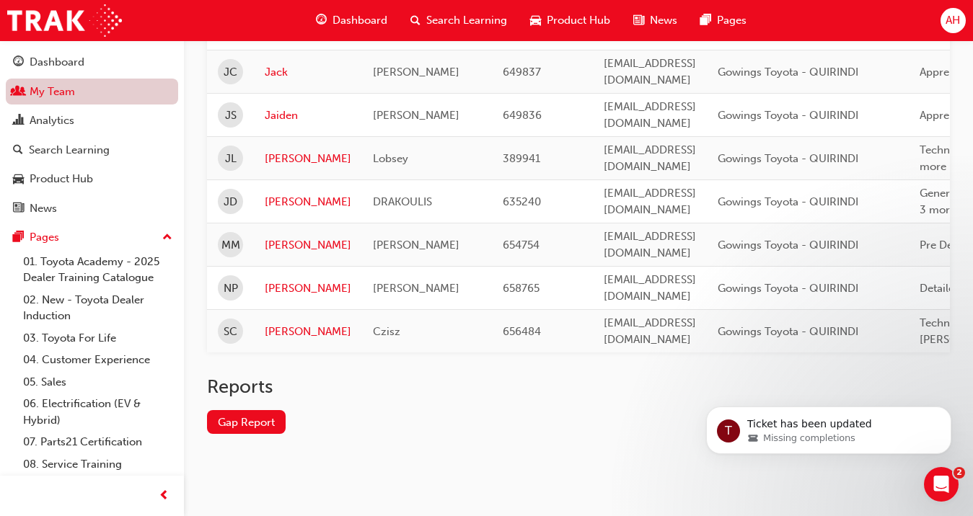
scroll to position [505, 0]
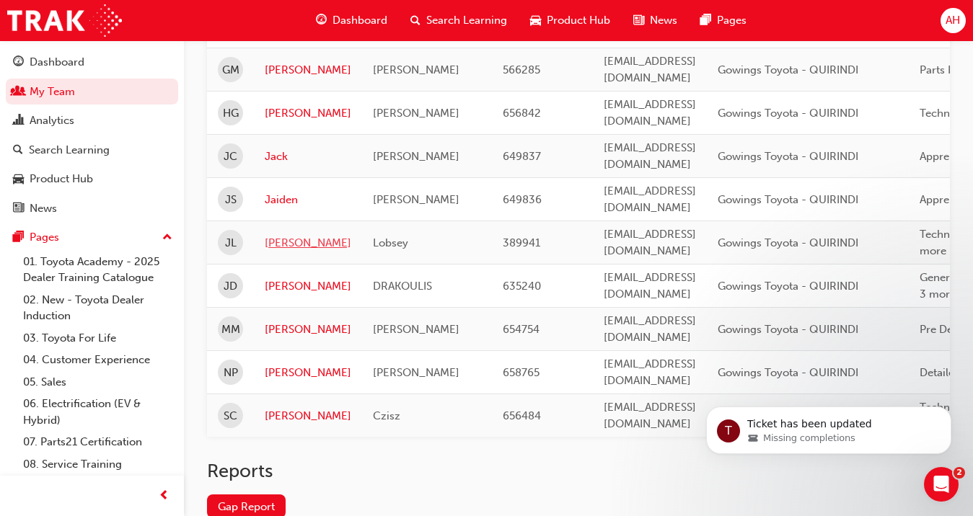
click at [284, 235] on link "[PERSON_NAME]" at bounding box center [308, 243] width 87 height 17
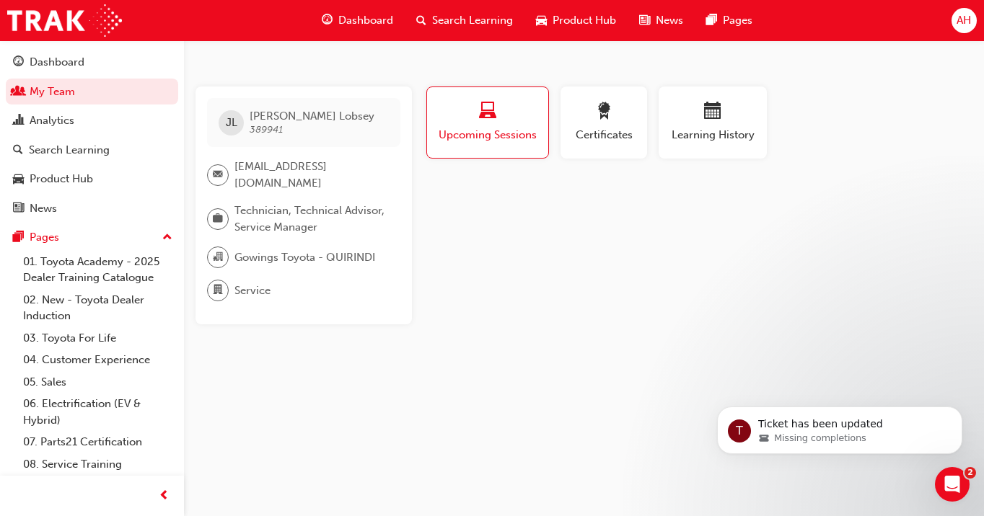
click at [494, 141] on span "Upcoming Sessions" at bounding box center [488, 135] width 100 height 17
click at [607, 131] on span "Certificates" at bounding box center [603, 135] width 65 height 17
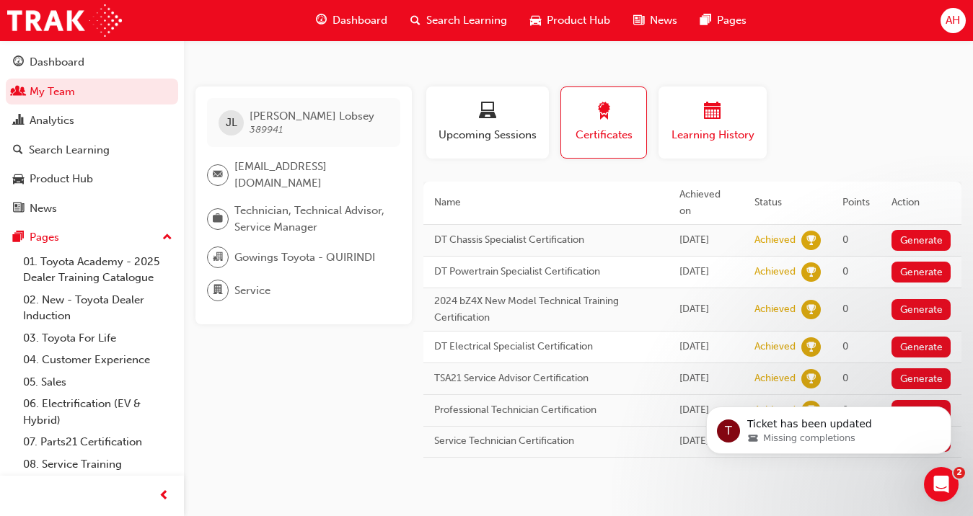
click at [705, 122] on span "calendar-icon" at bounding box center [712, 111] width 17 height 19
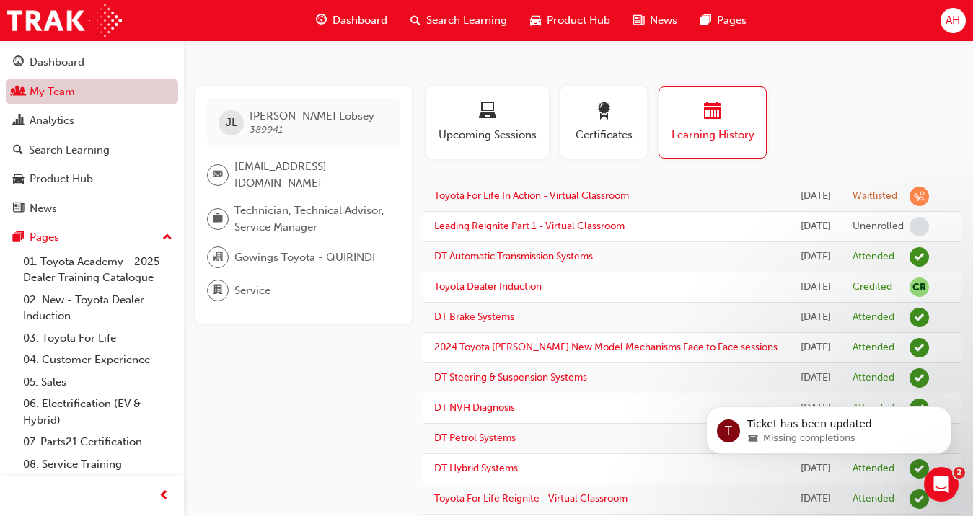
click at [58, 93] on link "My Team" at bounding box center [92, 92] width 172 height 27
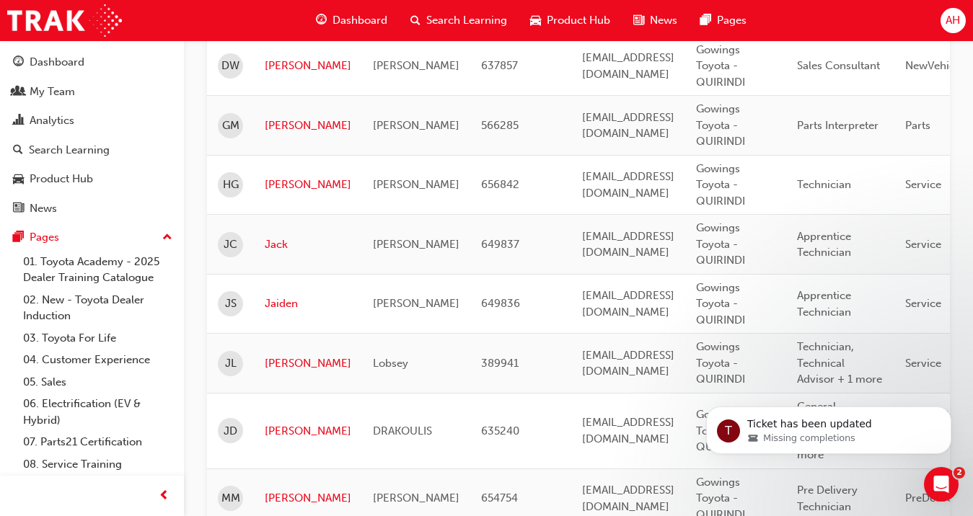
scroll to position [574, 0]
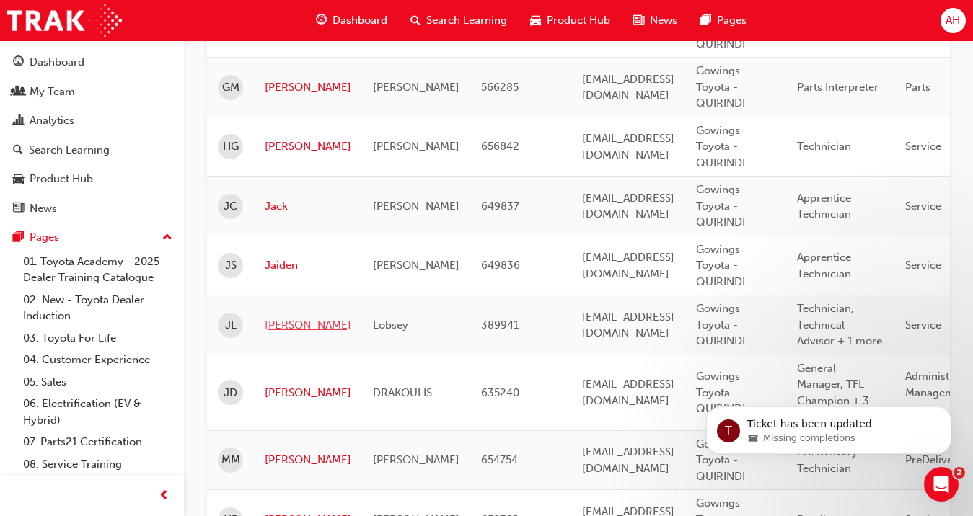
click at [280, 334] on link "[PERSON_NAME]" at bounding box center [308, 325] width 87 height 17
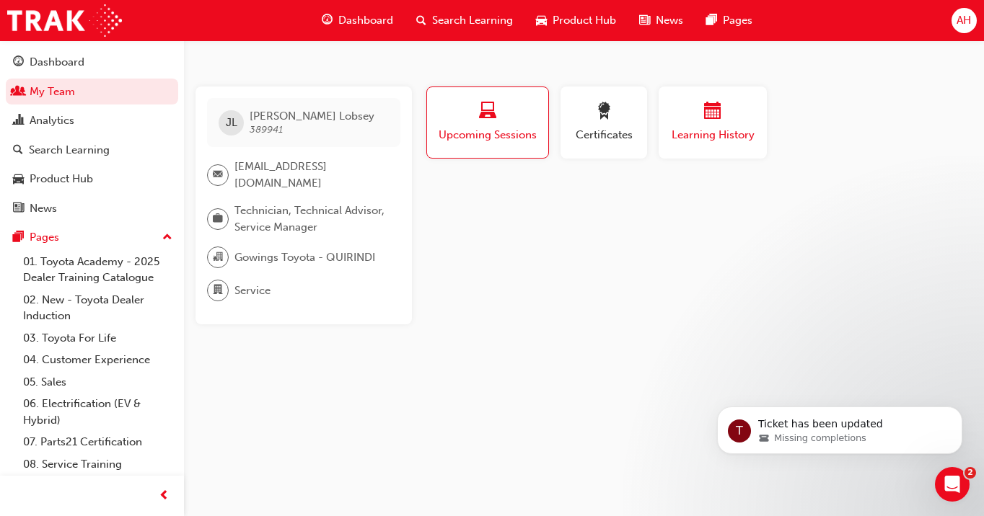
click at [701, 120] on div "button" at bounding box center [712, 113] width 87 height 22
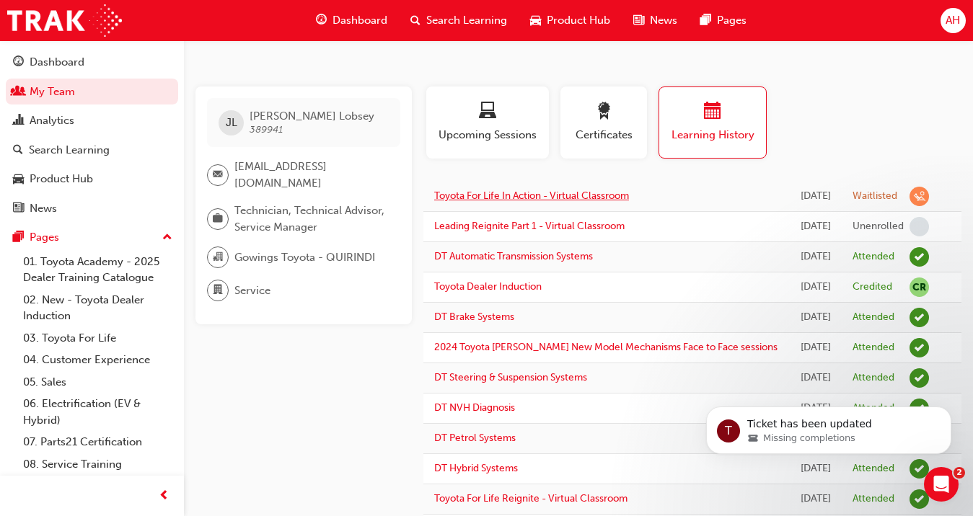
click at [570, 202] on link "Toyota For Life In Action - Virtual Classroom" at bounding box center [531, 196] width 195 height 12
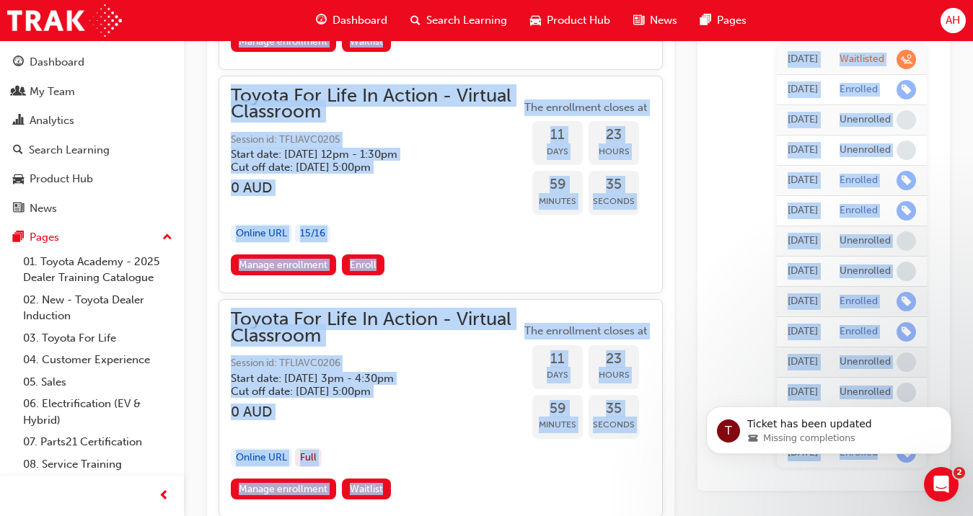
scroll to position [6025, 0]
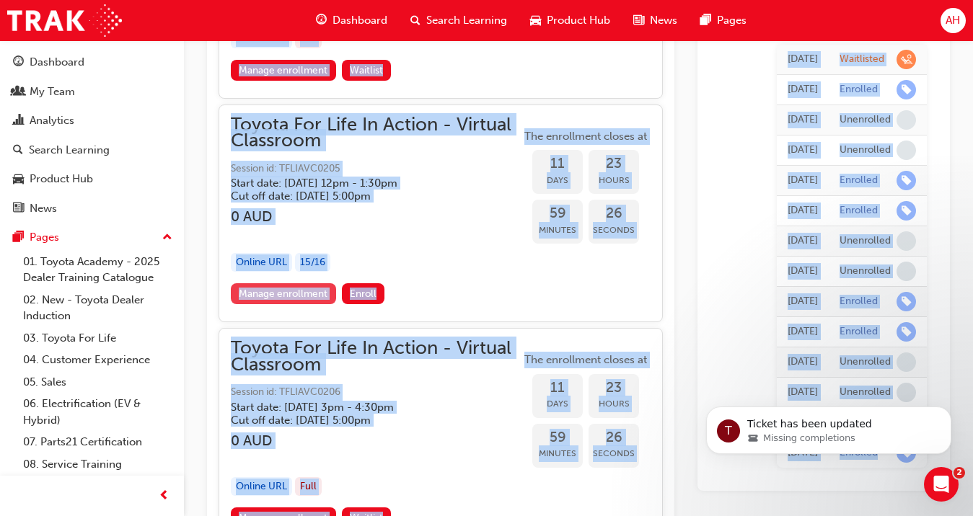
click at [314, 294] on link "Manage enrollment" at bounding box center [283, 293] width 105 height 21
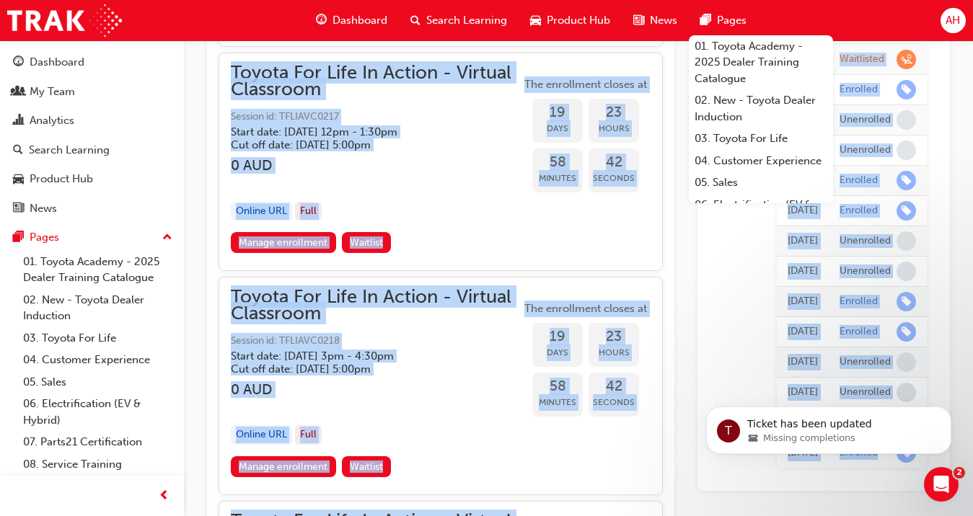
scroll to position [10164, 0]
